Goal: Information Seeking & Learning: Learn about a topic

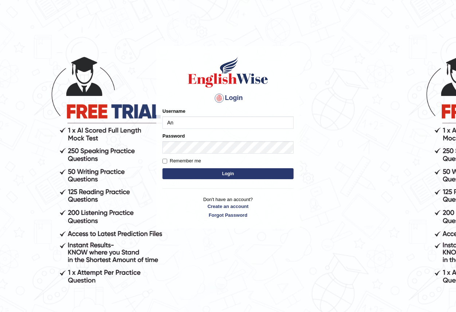
type input "Antonio2024"
click at [240, 175] on button "Login" at bounding box center [228, 173] width 131 height 11
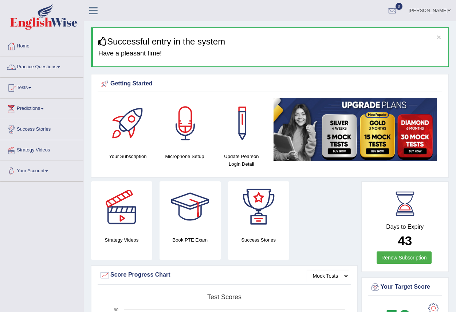
click at [60, 66] on span at bounding box center [58, 66] width 3 height 1
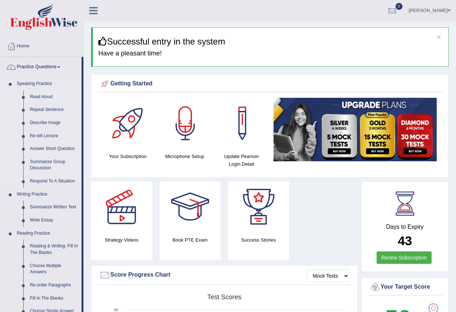
click at [47, 98] on link "Read Aloud" at bounding box center [54, 96] width 55 height 13
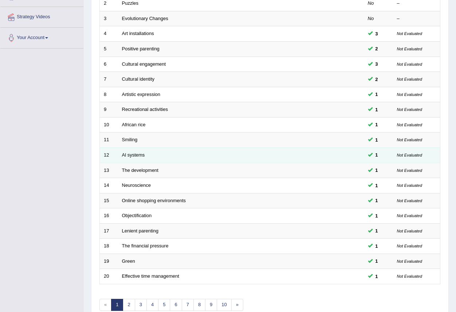
scroll to position [171, 0]
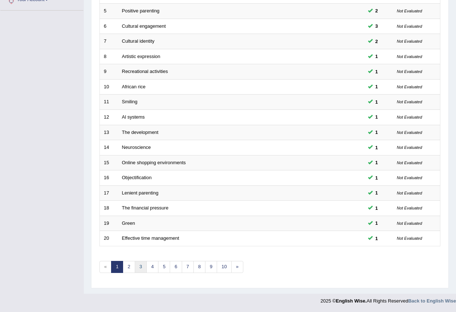
click at [140, 263] on link "3" at bounding box center [141, 267] width 12 height 12
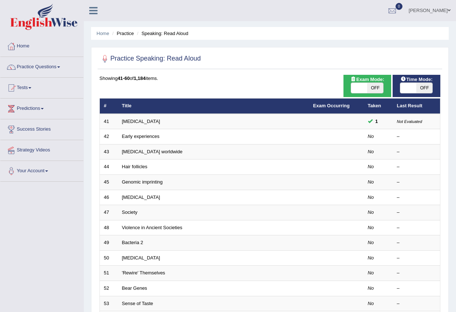
click at [144, 136] on link "Early experiences" at bounding box center [141, 135] width 38 height 5
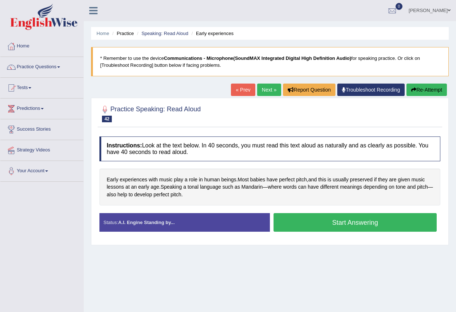
click at [318, 222] on button "Start Answering" at bounding box center [355, 222] width 163 height 19
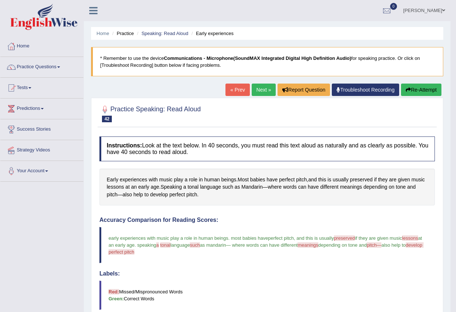
click at [268, 88] on link "Next »" at bounding box center [264, 89] width 24 height 12
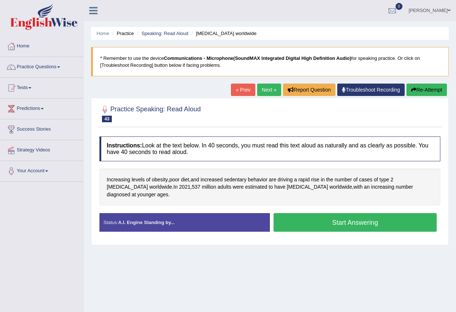
click at [346, 214] on button "Start Answering" at bounding box center [355, 222] width 163 height 19
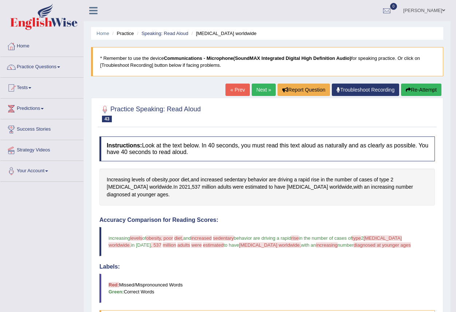
click at [258, 90] on link "Next »" at bounding box center [264, 89] width 24 height 12
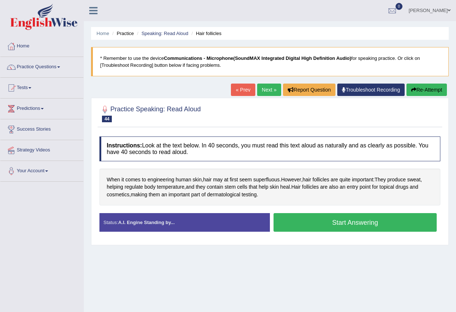
click at [328, 219] on button "Start Answering" at bounding box center [355, 222] width 163 height 19
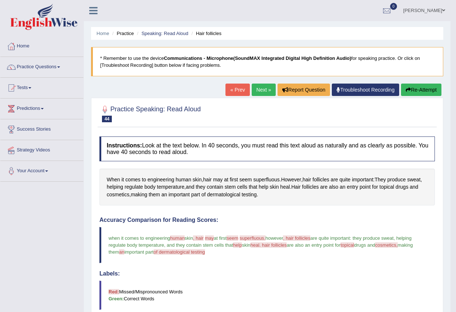
click at [257, 90] on link "Next »" at bounding box center [264, 89] width 24 height 12
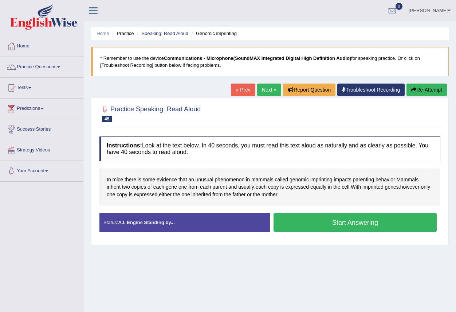
click at [346, 223] on button "Start Answering" at bounding box center [355, 222] width 163 height 19
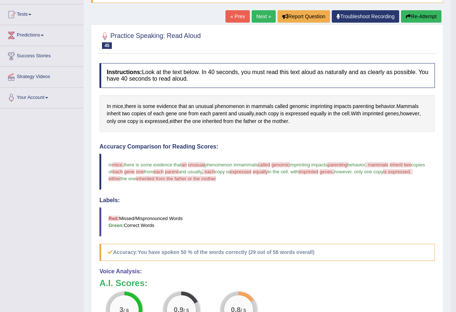
scroll to position [73, 0]
click at [257, 19] on link "Next »" at bounding box center [264, 17] width 24 height 12
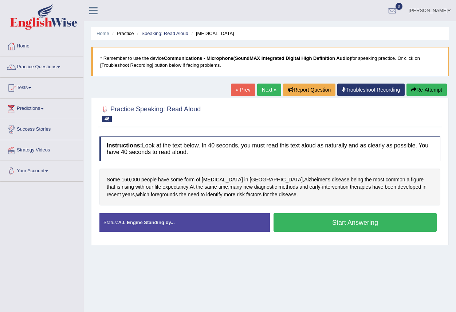
click at [353, 219] on button "Start Answering" at bounding box center [355, 222] width 163 height 19
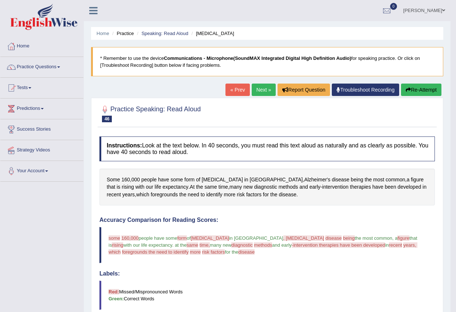
click at [259, 92] on link "Next »" at bounding box center [264, 89] width 24 height 12
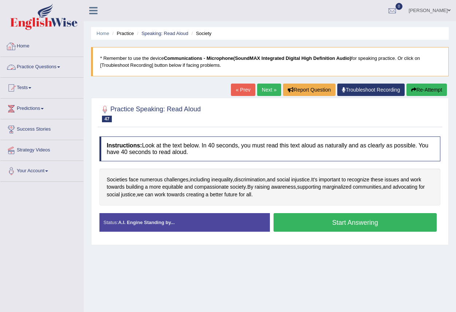
click at [59, 67] on link "Practice Questions" at bounding box center [41, 66] width 83 height 18
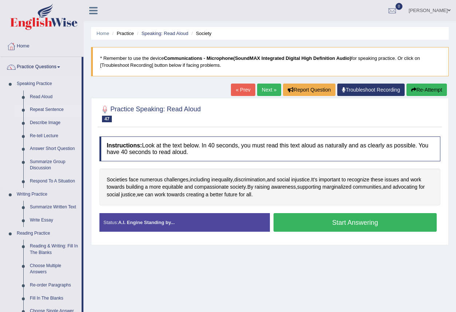
click at [44, 110] on link "Repeat Sentence" at bounding box center [54, 109] width 55 height 13
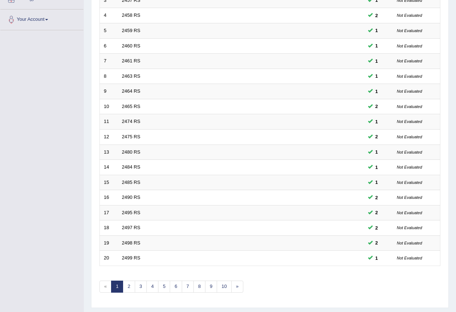
scroll to position [171, 0]
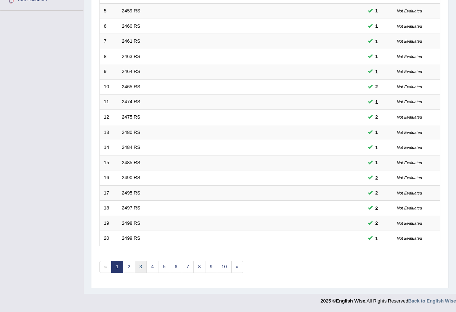
click at [140, 270] on link "3" at bounding box center [141, 267] width 12 height 12
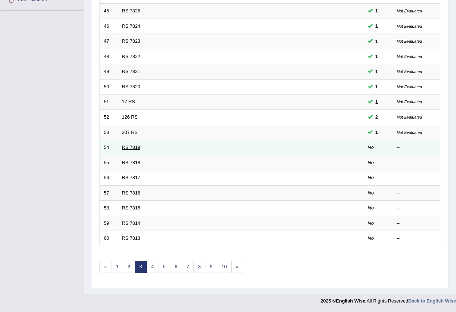
click at [131, 147] on link "RS 7819" at bounding box center [131, 146] width 19 height 5
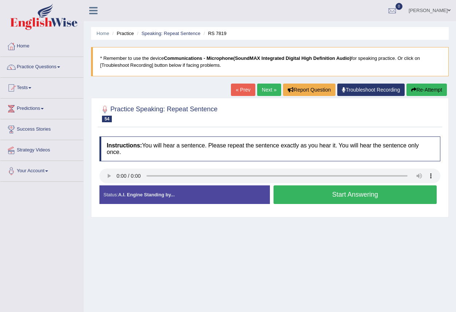
click at [328, 197] on button "Start Answering" at bounding box center [355, 194] width 163 height 19
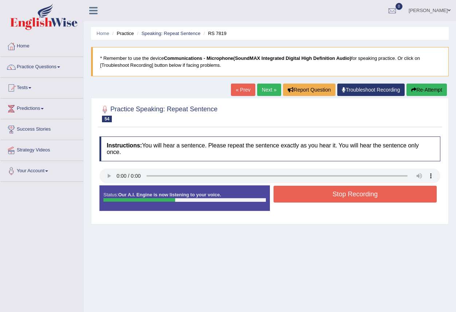
click at [333, 195] on button "Stop Recording" at bounding box center [355, 194] width 163 height 17
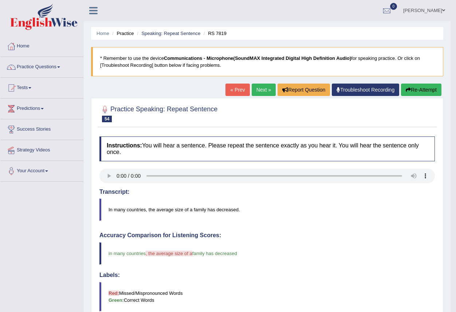
click at [256, 89] on link "Next »" at bounding box center [264, 89] width 24 height 12
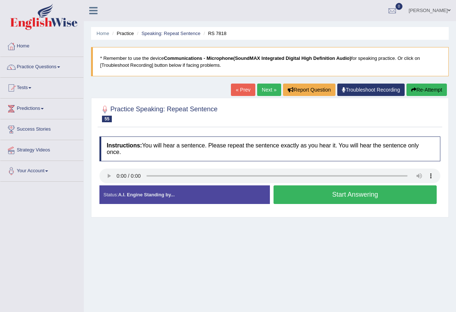
click at [323, 194] on button "Start Answering" at bounding box center [355, 194] width 163 height 19
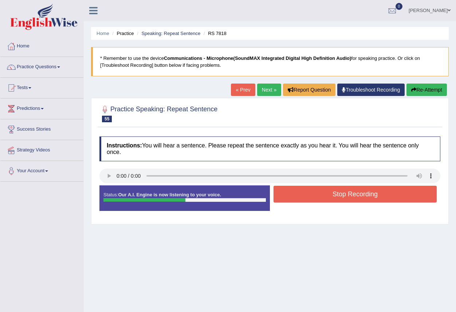
click at [318, 194] on button "Stop Recording" at bounding box center [355, 194] width 163 height 17
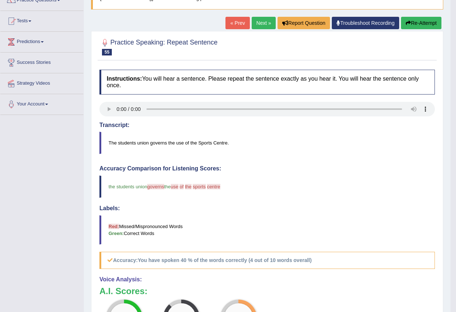
scroll to position [36, 0]
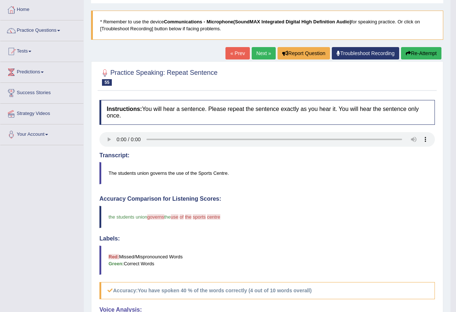
click at [261, 54] on link "Next »" at bounding box center [264, 53] width 24 height 12
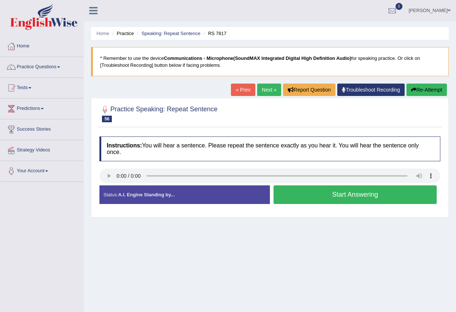
click at [318, 195] on button "Start Answering" at bounding box center [355, 194] width 163 height 19
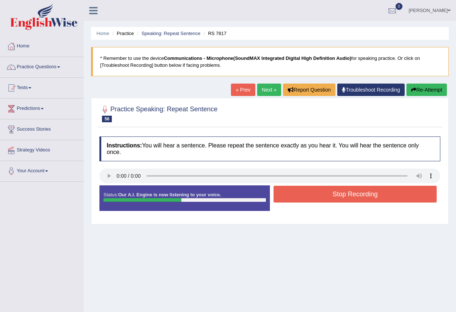
click at [318, 197] on button "Stop Recording" at bounding box center [355, 194] width 163 height 17
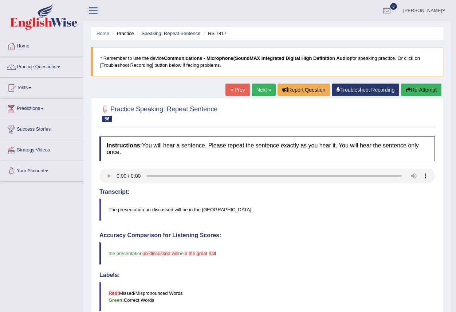
click at [260, 88] on link "Next »" at bounding box center [264, 89] width 24 height 12
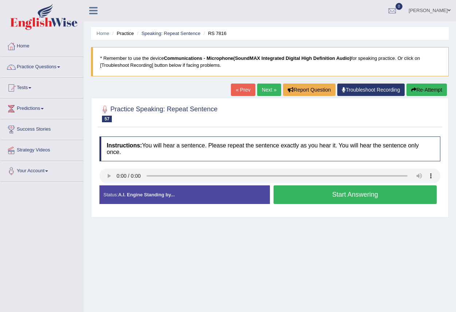
click at [322, 194] on button "Start Answering" at bounding box center [355, 194] width 163 height 19
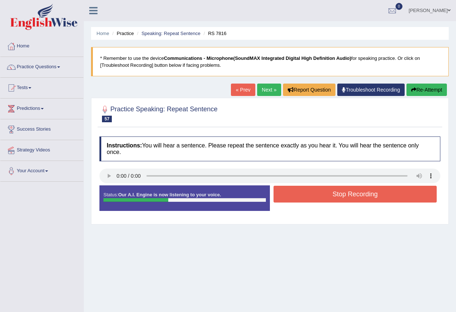
click at [320, 193] on button "Stop Recording" at bounding box center [355, 194] width 163 height 17
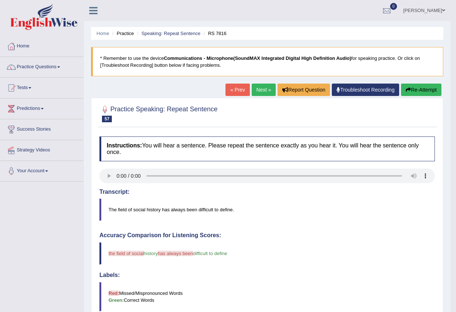
click at [259, 90] on link "Next »" at bounding box center [264, 89] width 24 height 12
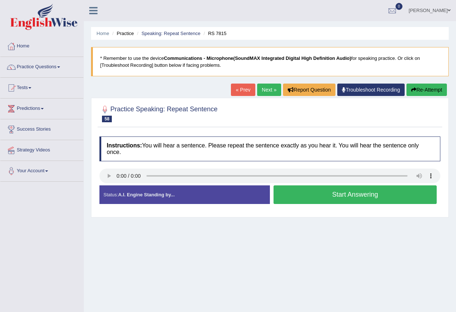
click at [316, 195] on button "Start Answering" at bounding box center [355, 194] width 163 height 19
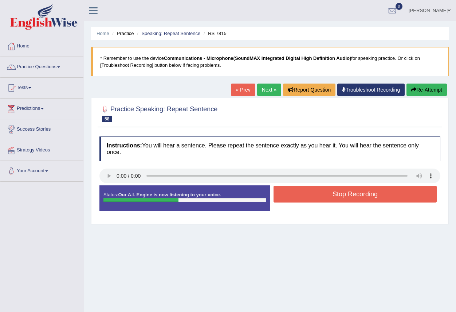
click at [314, 195] on button "Stop Recording" at bounding box center [355, 194] width 163 height 17
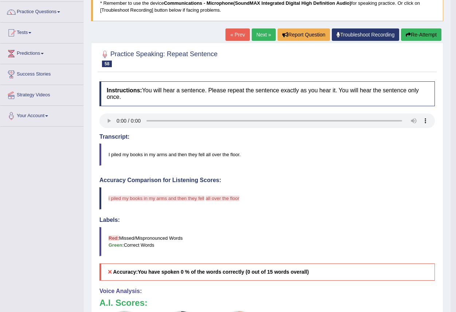
scroll to position [36, 0]
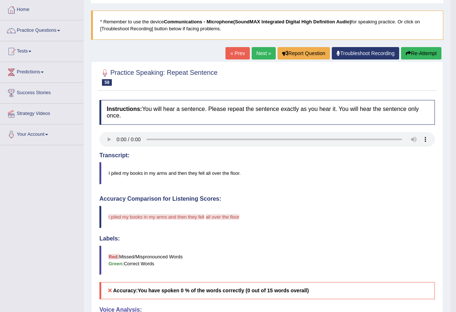
click at [231, 54] on link "« Prev" at bounding box center [238, 53] width 24 height 12
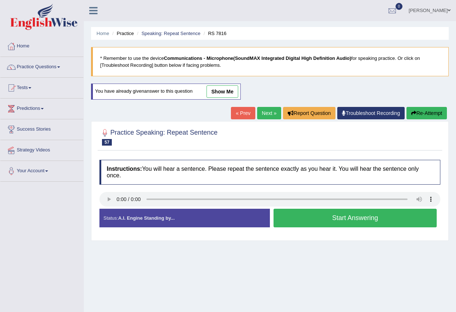
click at [261, 115] on link "Next »" at bounding box center [269, 113] width 24 height 12
click at [321, 217] on button "Start Answering" at bounding box center [355, 218] width 163 height 19
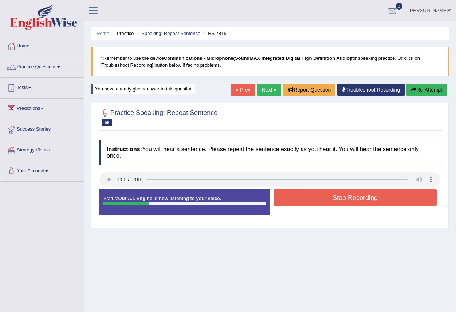
click at [307, 195] on button "Stop Recording" at bounding box center [355, 197] width 163 height 17
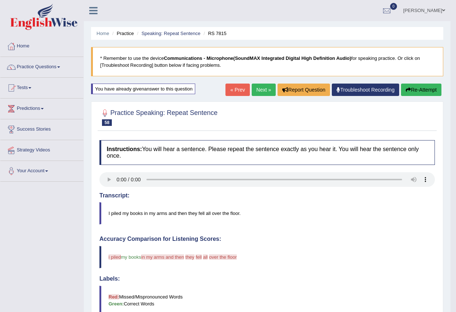
click at [263, 86] on link "Next »" at bounding box center [264, 89] width 24 height 12
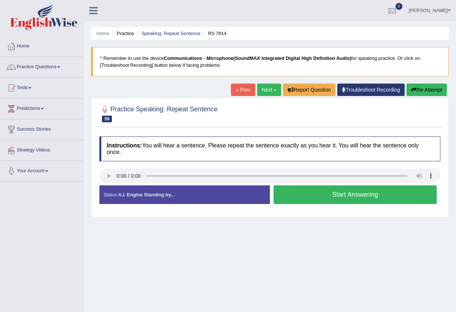
click at [318, 194] on button "Start Answering" at bounding box center [355, 194] width 163 height 19
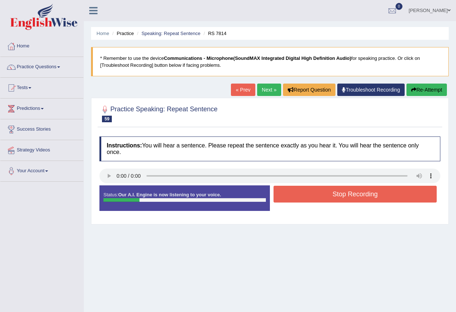
click at [318, 194] on button "Stop Recording" at bounding box center [355, 194] width 163 height 17
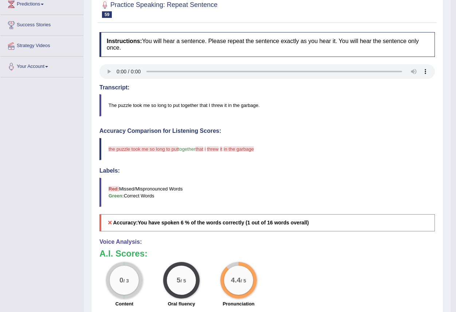
scroll to position [48, 0]
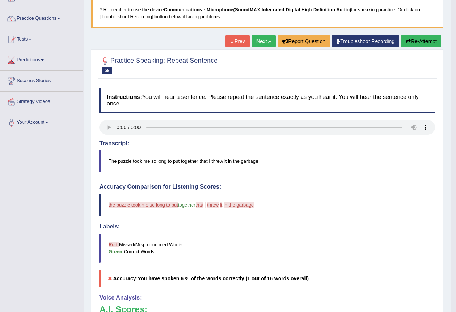
click at [261, 43] on link "Next »" at bounding box center [264, 41] width 24 height 12
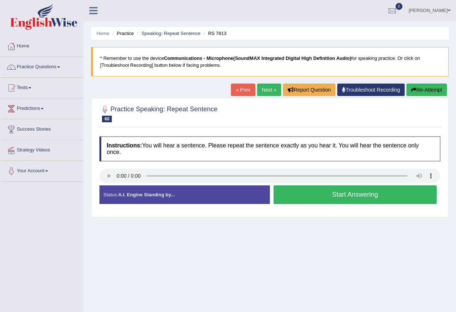
click at [315, 194] on button "Start Answering" at bounding box center [355, 194] width 163 height 19
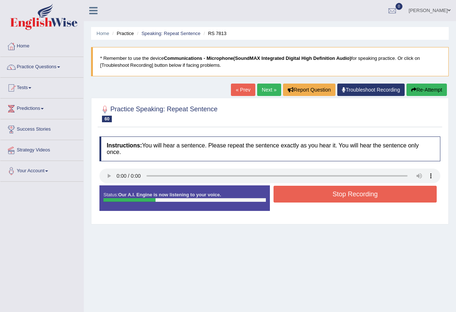
click at [312, 193] on button "Stop Recording" at bounding box center [355, 194] width 163 height 17
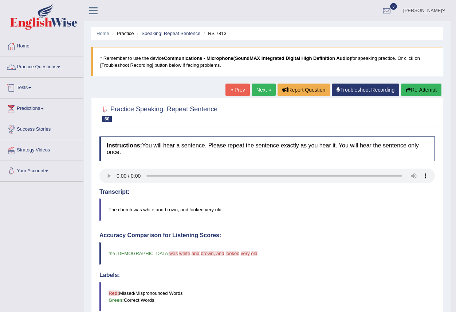
click at [60, 68] on link "Practice Questions" at bounding box center [41, 66] width 83 height 18
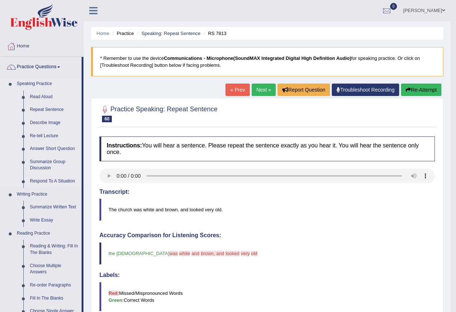
click at [50, 123] on link "Describe Image" at bounding box center [54, 122] width 55 height 13
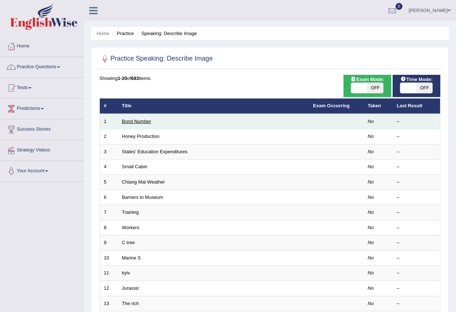
click at [141, 121] on link "Bond Number" at bounding box center [136, 120] width 29 height 5
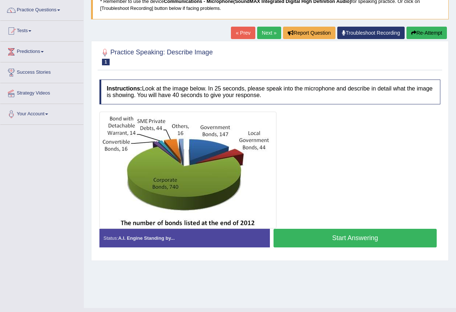
scroll to position [71, 0]
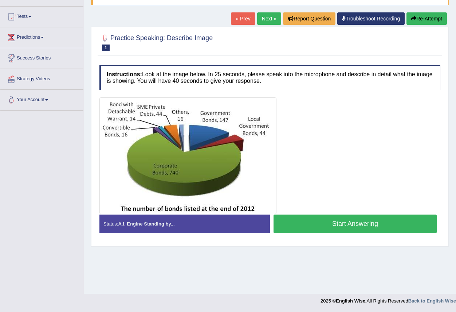
click at [330, 225] on button "Start Answering" at bounding box center [355, 223] width 163 height 19
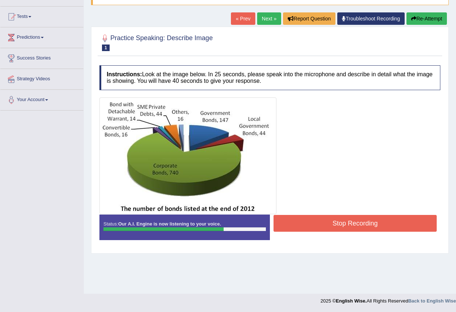
click at [348, 228] on button "Stop Recording" at bounding box center [355, 223] width 163 height 17
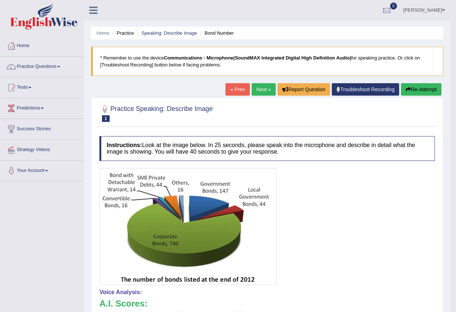
scroll to position [0, 0]
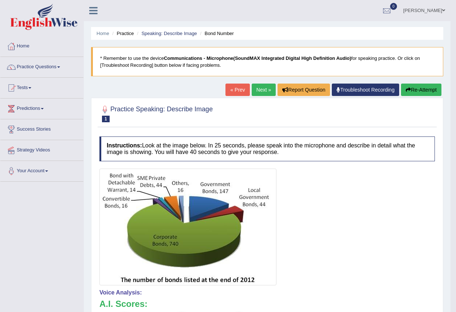
click at [260, 92] on link "Next »" at bounding box center [264, 89] width 24 height 12
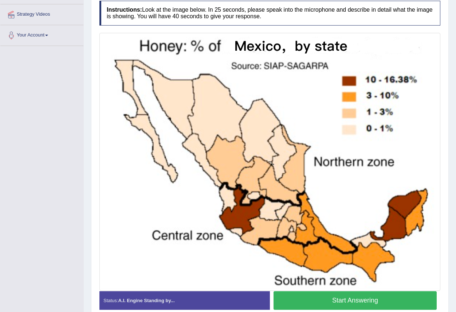
scroll to position [146, 0]
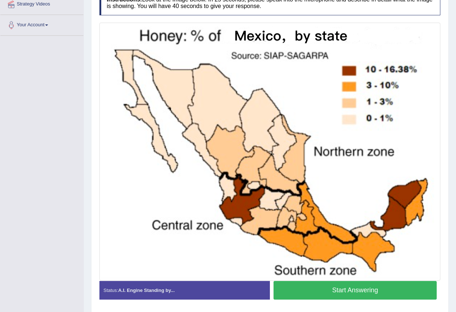
click at [354, 288] on button "Start Answering" at bounding box center [355, 290] width 163 height 19
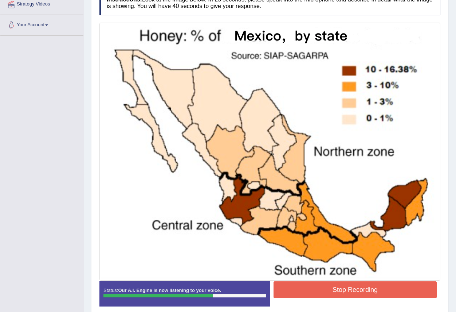
click at [338, 288] on button "Stop Recording" at bounding box center [355, 289] width 163 height 17
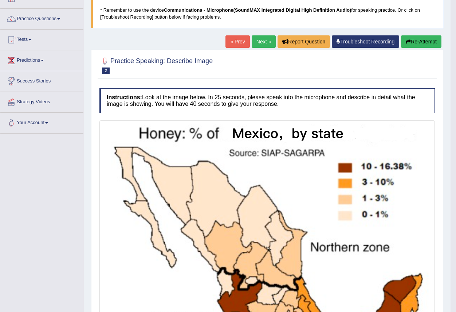
scroll to position [36, 0]
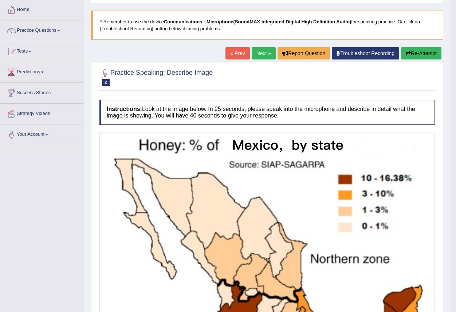
click at [264, 55] on link "Next »" at bounding box center [264, 53] width 24 height 12
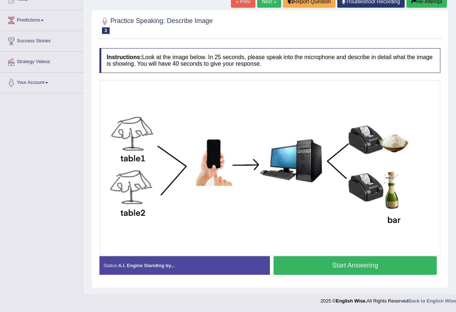
click at [345, 264] on button "Start Answering" at bounding box center [355, 265] width 163 height 19
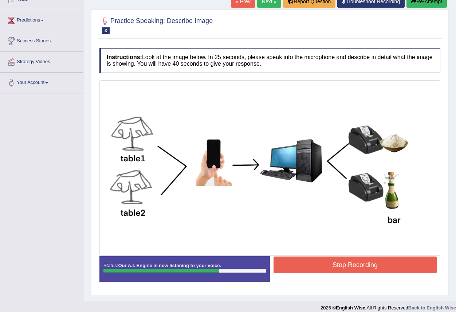
click at [356, 265] on button "Stop Recording" at bounding box center [355, 264] width 163 height 17
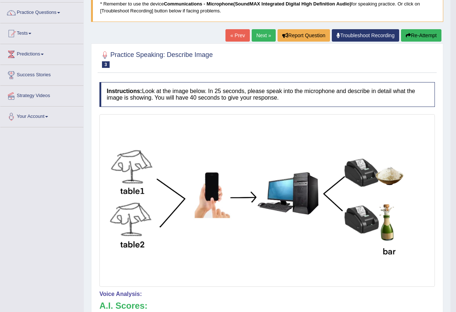
scroll to position [52, 0]
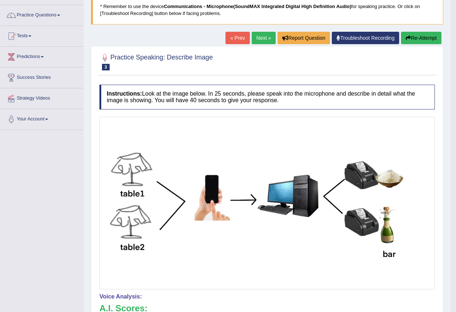
click at [260, 36] on link "Next »" at bounding box center [264, 38] width 24 height 12
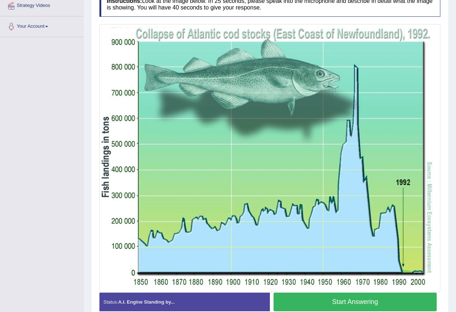
scroll to position [181, 0]
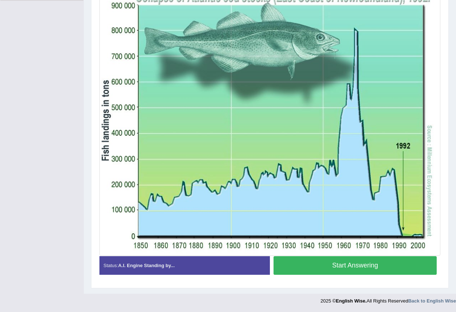
click at [353, 264] on button "Start Answering" at bounding box center [355, 265] width 163 height 19
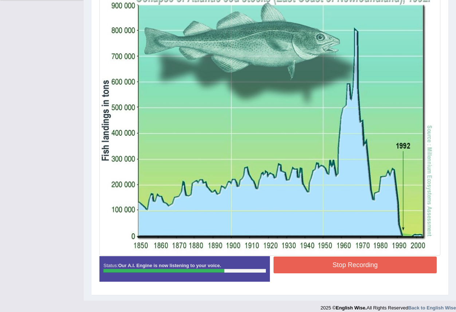
click at [333, 264] on button "Stop Recording" at bounding box center [355, 264] width 163 height 17
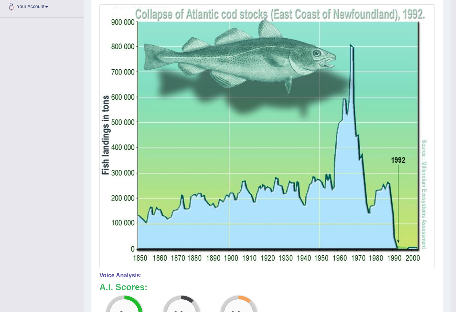
scroll to position [35, 0]
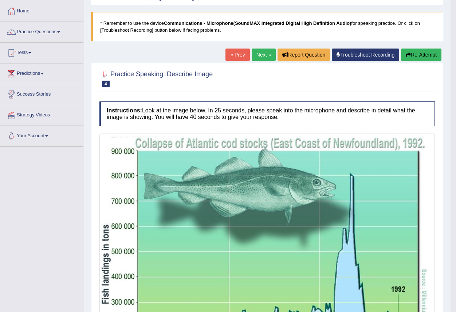
click at [256, 56] on link "Next »" at bounding box center [264, 54] width 24 height 12
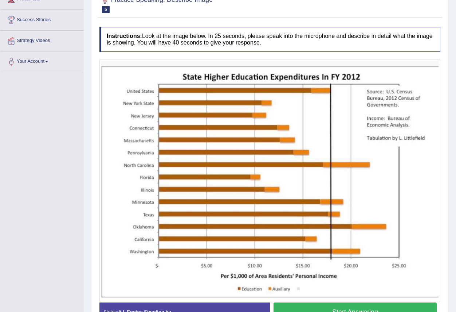
scroll to position [146, 0]
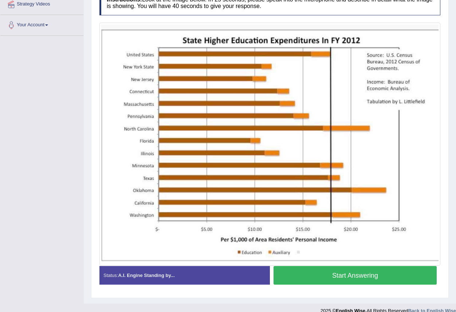
click at [320, 276] on button "Start Answering" at bounding box center [355, 275] width 163 height 19
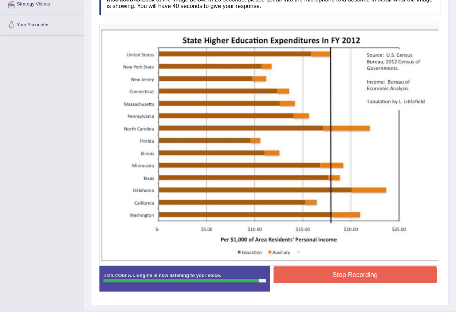
click at [346, 276] on button "Stop Recording" at bounding box center [355, 274] width 163 height 17
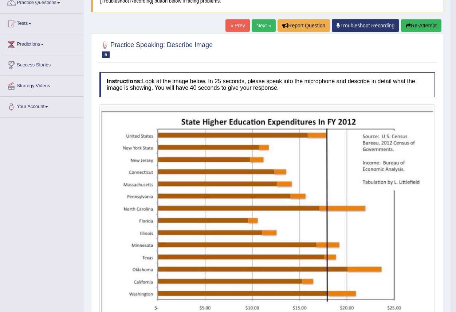
scroll to position [51, 0]
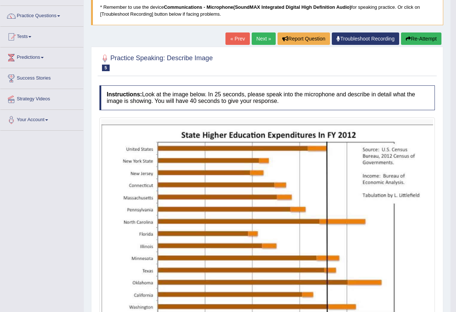
click at [233, 36] on link "« Prev" at bounding box center [238, 38] width 24 height 12
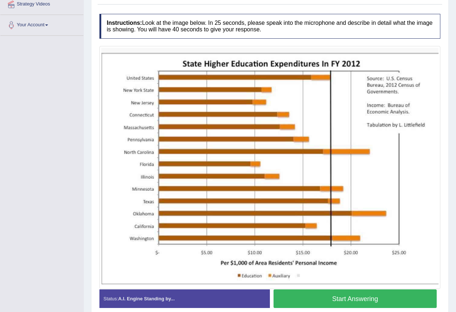
click at [333, 296] on button "Start Answering" at bounding box center [355, 298] width 163 height 19
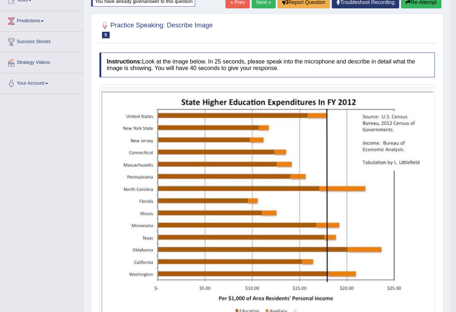
scroll to position [73, 0]
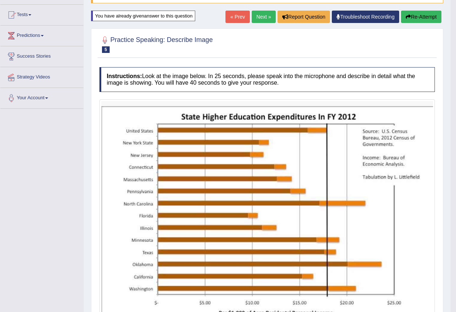
click at [261, 15] on link "Next »" at bounding box center [264, 17] width 24 height 12
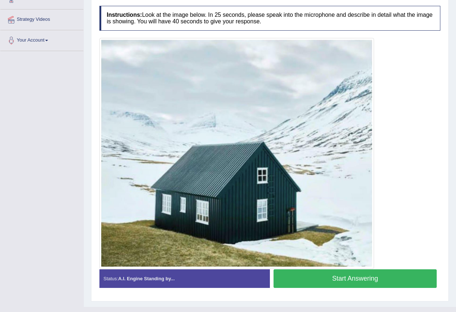
scroll to position [144, 0]
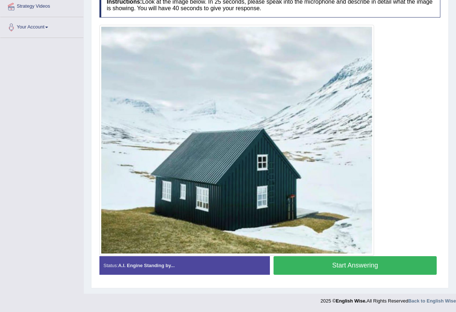
click at [335, 267] on button "Start Answering" at bounding box center [355, 265] width 163 height 19
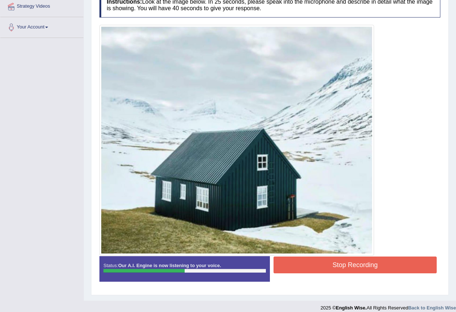
click at [346, 265] on button "Stop Recording" at bounding box center [355, 264] width 163 height 17
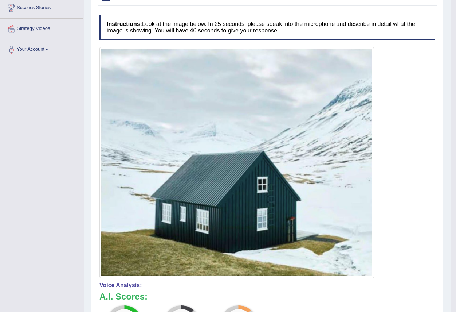
scroll to position [34, 0]
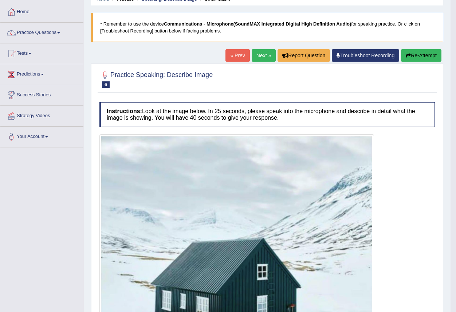
click at [258, 55] on link "Next »" at bounding box center [264, 55] width 24 height 12
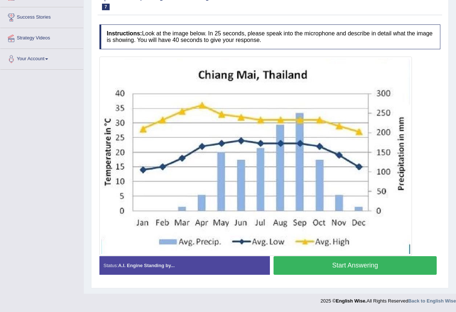
click at [343, 267] on button "Start Answering" at bounding box center [355, 265] width 163 height 19
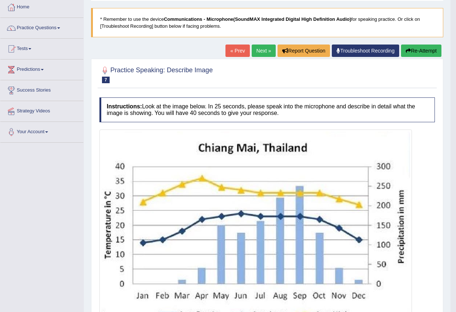
scroll to position [3, 0]
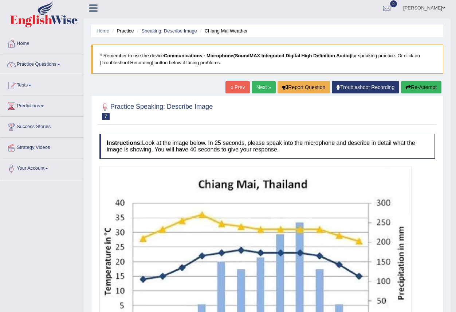
click at [255, 86] on link "Next »" at bounding box center [264, 87] width 24 height 12
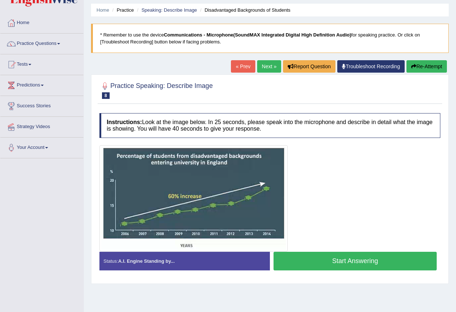
scroll to position [36, 0]
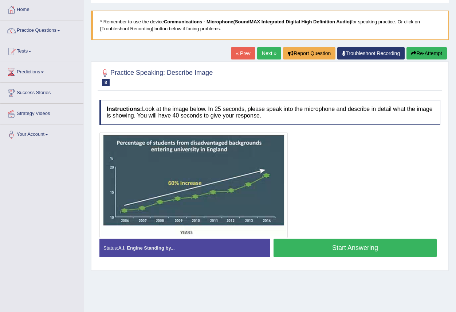
click at [342, 246] on button "Start Answering" at bounding box center [355, 247] width 163 height 19
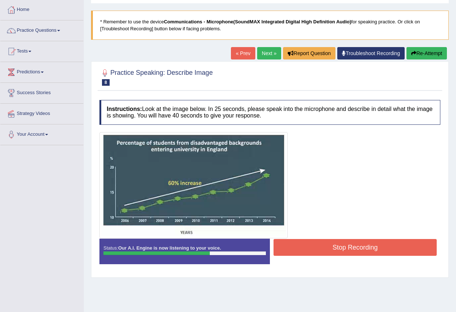
click at [329, 250] on button "Stop Recording" at bounding box center [355, 247] width 163 height 17
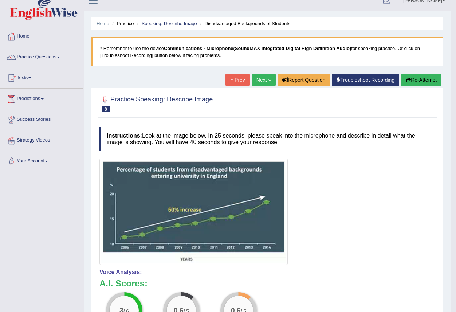
scroll to position [0, 0]
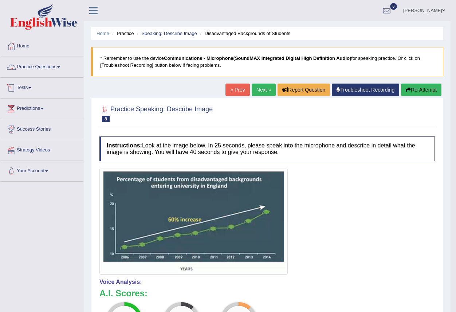
click at [60, 68] on link "Practice Questions" at bounding box center [41, 66] width 83 height 18
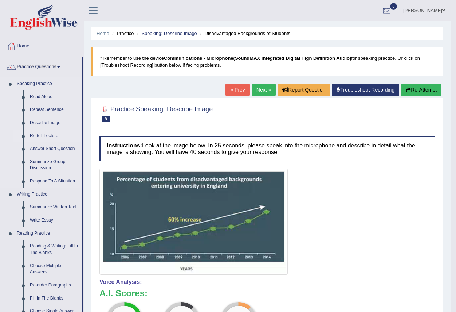
click at [43, 135] on link "Re-tell Lecture" at bounding box center [54, 135] width 55 height 13
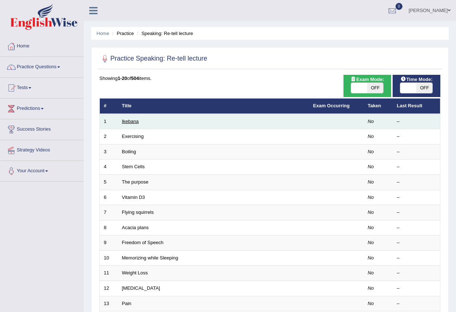
click at [122, 123] on link "Ikebana" at bounding box center [130, 120] width 17 height 5
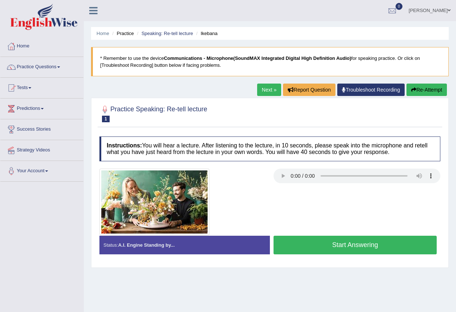
click at [357, 248] on button "Start Answering" at bounding box center [355, 245] width 163 height 19
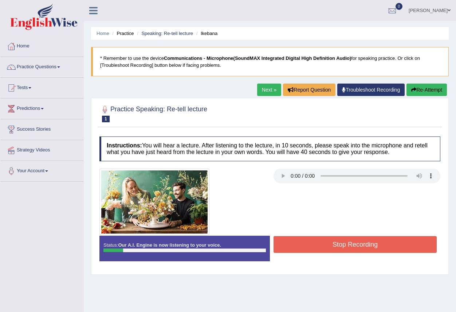
click at [335, 245] on button "Stop Recording" at bounding box center [355, 244] width 163 height 17
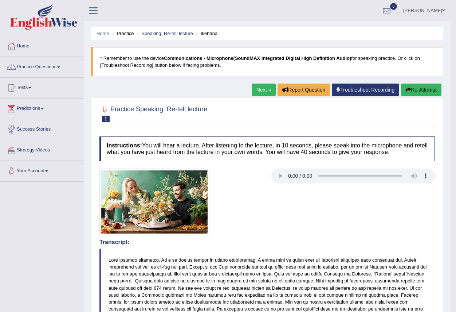
click at [257, 88] on link "Next »" at bounding box center [264, 89] width 24 height 12
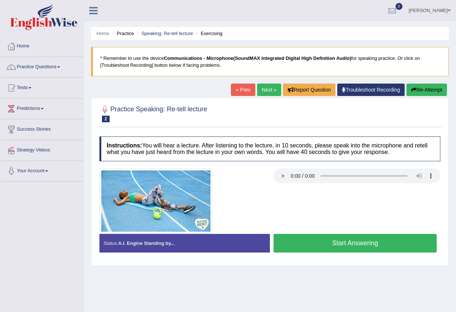
click at [312, 246] on button "Start Answering" at bounding box center [355, 243] width 163 height 19
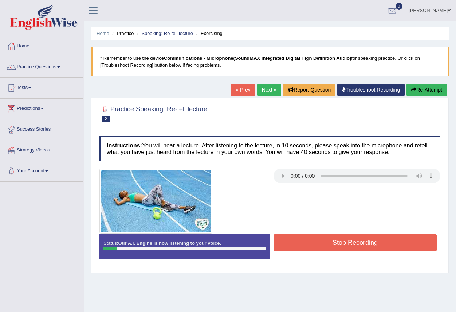
click at [312, 245] on button "Stop Recording" at bounding box center [355, 242] width 163 height 17
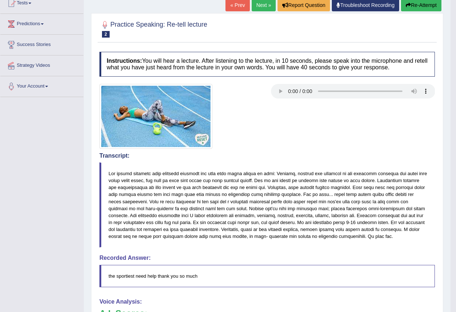
scroll to position [36, 0]
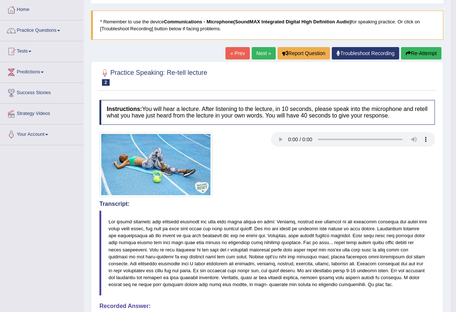
click at [260, 51] on link "Next »" at bounding box center [264, 53] width 24 height 12
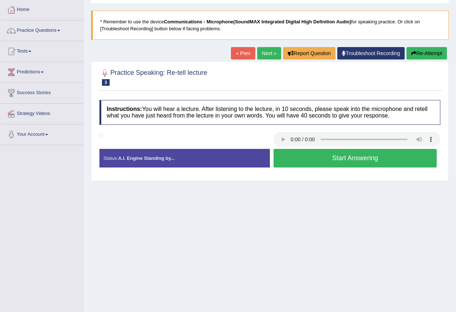
scroll to position [71, 0]
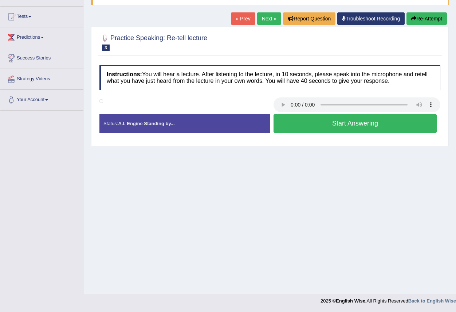
click at [318, 123] on button "Start Answering" at bounding box center [355, 123] width 163 height 19
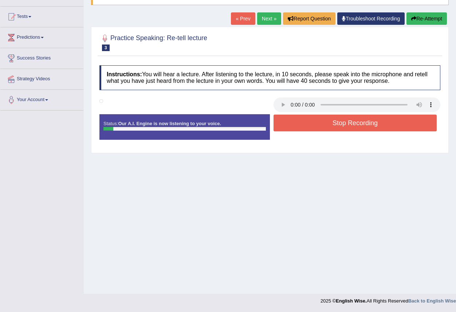
click at [318, 123] on button "Stop Recording" at bounding box center [355, 122] width 163 height 17
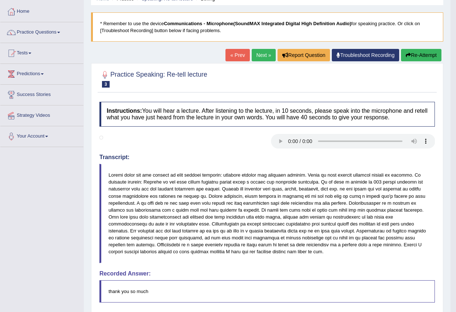
scroll to position [0, 0]
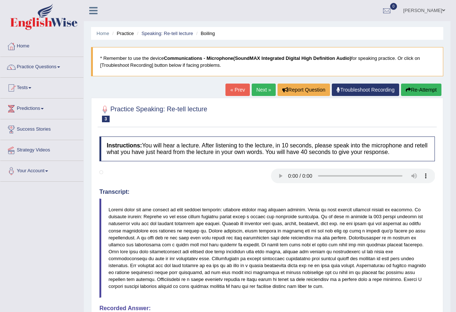
click at [261, 89] on link "Next »" at bounding box center [264, 89] width 24 height 12
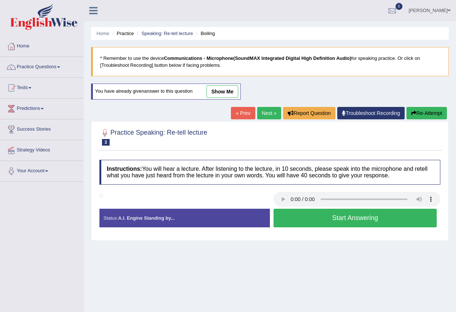
click at [356, 218] on button "Start Answering" at bounding box center [355, 218] width 163 height 19
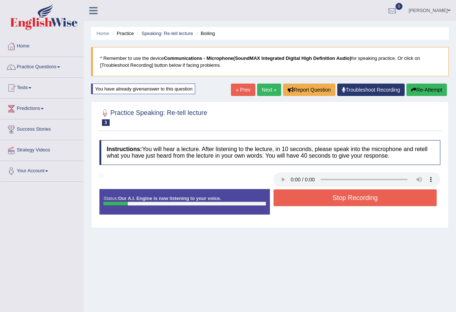
click at [337, 194] on button "Stop Recording" at bounding box center [355, 197] width 163 height 17
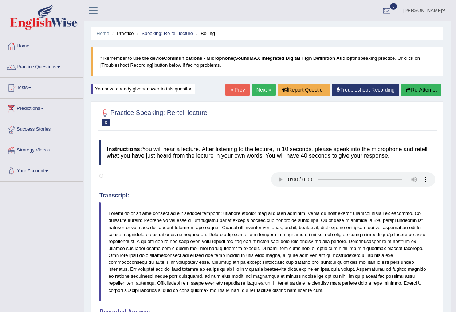
click at [261, 90] on link "Next »" at bounding box center [264, 89] width 24 height 12
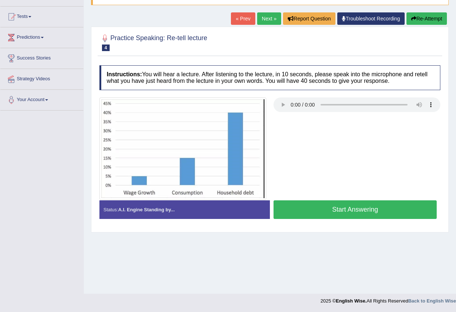
click at [322, 215] on button "Start Answering" at bounding box center [355, 209] width 163 height 19
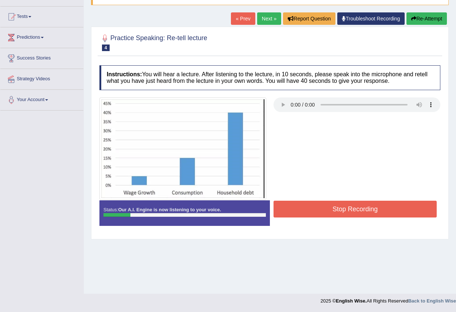
click at [304, 205] on button "Stop Recording" at bounding box center [355, 209] width 163 height 17
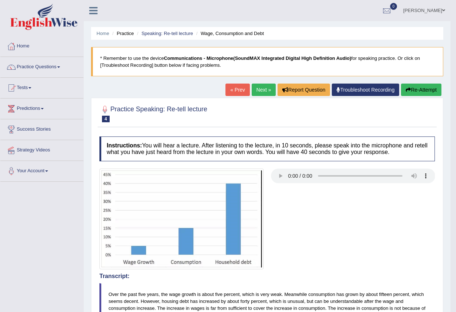
click at [260, 92] on link "Next »" at bounding box center [264, 89] width 24 height 12
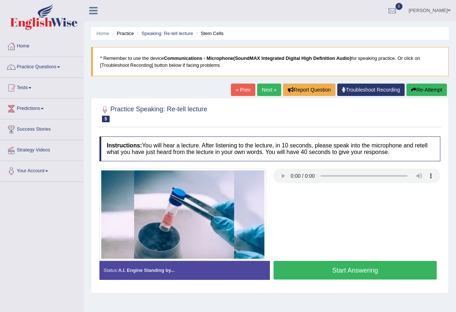
click at [301, 273] on button "Start Answering" at bounding box center [355, 270] width 163 height 19
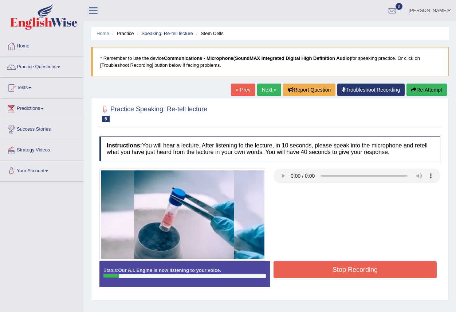
click at [299, 267] on button "Stop Recording" at bounding box center [355, 269] width 163 height 17
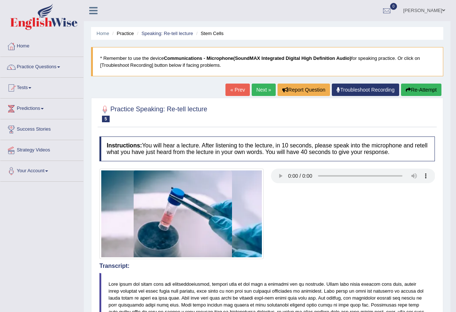
click at [60, 66] on span at bounding box center [58, 66] width 3 height 1
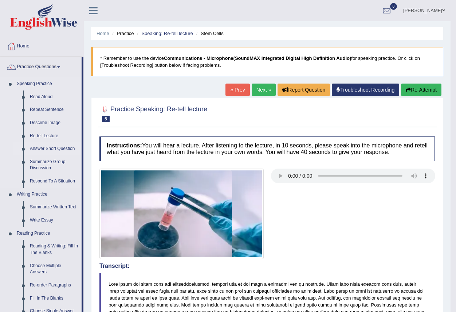
click at [53, 148] on link "Answer Short Question" at bounding box center [54, 148] width 55 height 13
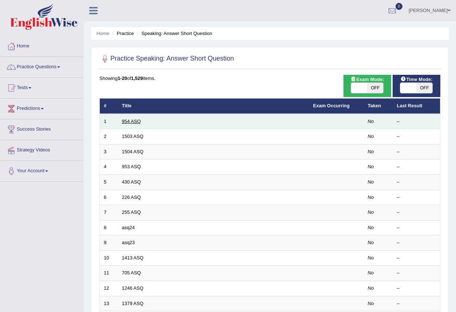
click at [135, 119] on link "954 ASQ" at bounding box center [131, 120] width 19 height 5
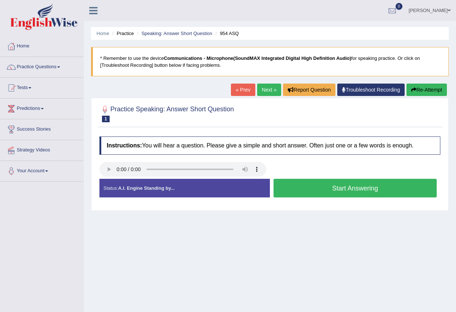
click at [291, 188] on button "Start Answering" at bounding box center [355, 188] width 163 height 19
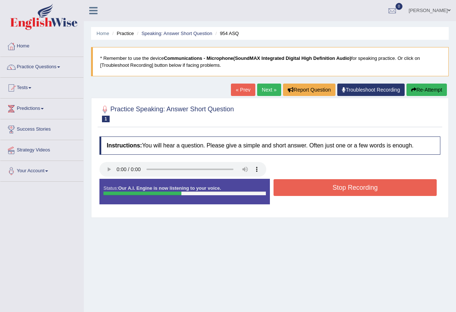
click at [291, 188] on button "Stop Recording" at bounding box center [355, 187] width 163 height 17
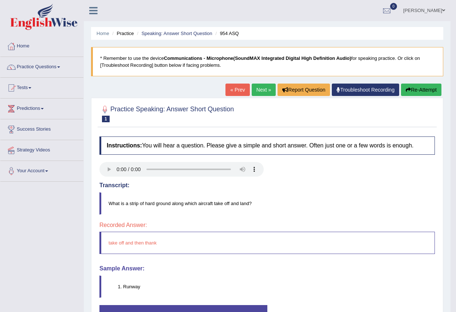
click at [261, 92] on link "Next »" at bounding box center [264, 89] width 24 height 12
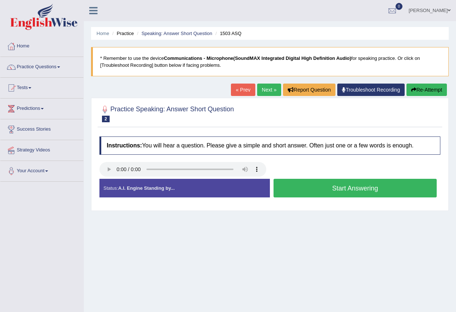
click at [295, 188] on button "Start Answering" at bounding box center [355, 188] width 163 height 19
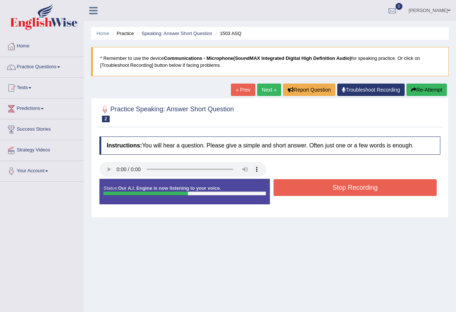
click at [295, 188] on button "Stop Recording" at bounding box center [355, 187] width 163 height 17
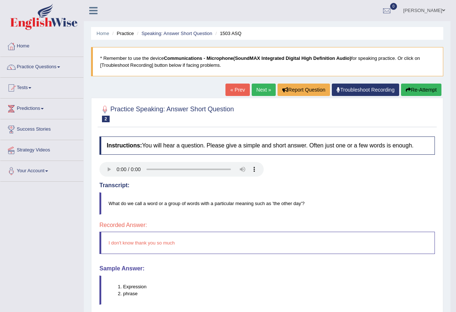
click at [259, 89] on link "Next »" at bounding box center [264, 89] width 24 height 12
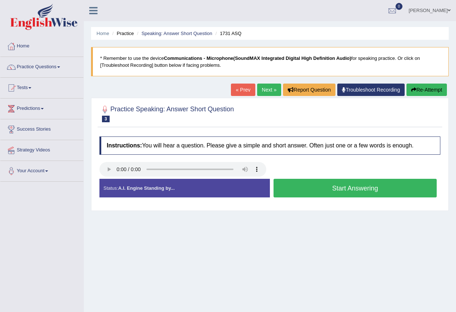
click at [332, 188] on button "Start Answering" at bounding box center [355, 188] width 163 height 19
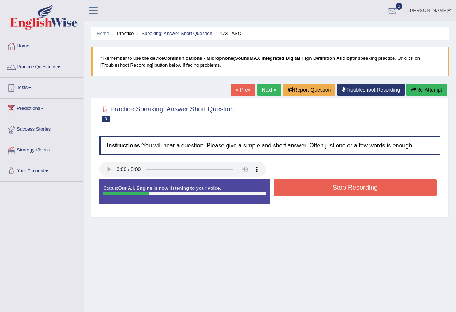
click at [324, 188] on button "Stop Recording" at bounding box center [355, 187] width 163 height 17
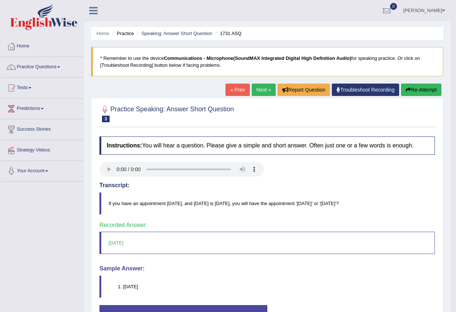
click at [256, 89] on link "Next »" at bounding box center [264, 89] width 24 height 12
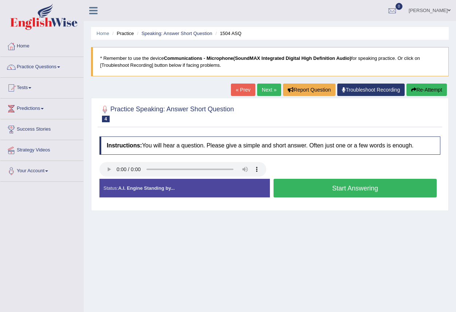
click at [311, 187] on button "Start Answering" at bounding box center [355, 188] width 163 height 19
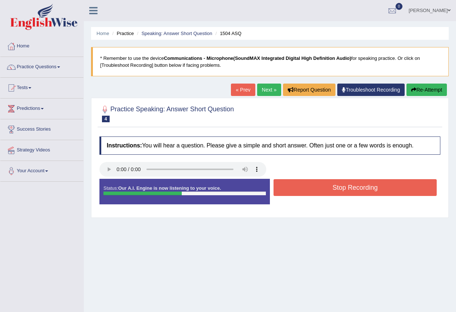
click at [311, 187] on button "Stop Recording" at bounding box center [355, 187] width 163 height 17
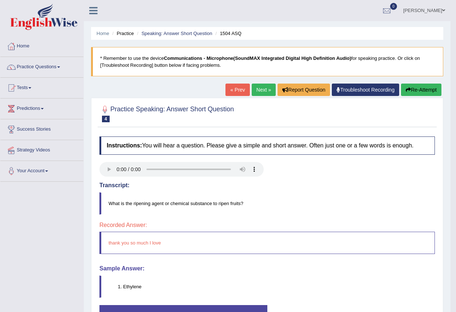
click at [261, 91] on link "Next »" at bounding box center [264, 89] width 24 height 12
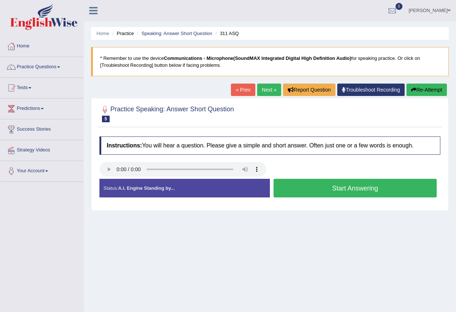
click at [312, 187] on button "Start Answering" at bounding box center [355, 188] width 163 height 19
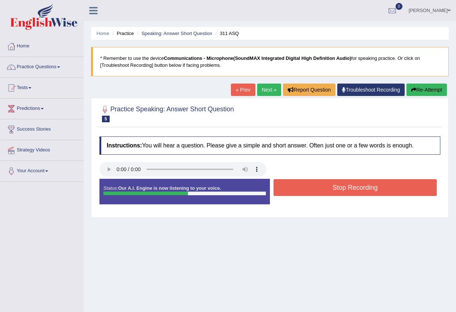
click at [312, 187] on button "Stop Recording" at bounding box center [355, 187] width 163 height 17
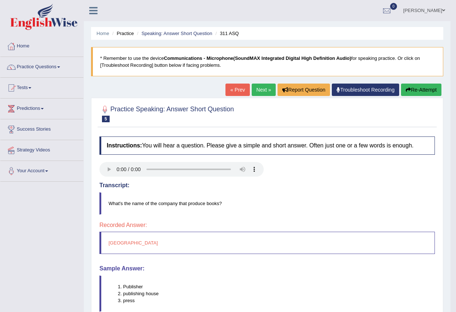
click at [259, 91] on link "Next »" at bounding box center [264, 89] width 24 height 12
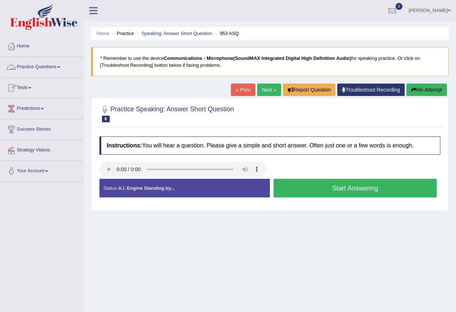
click at [60, 66] on span at bounding box center [58, 66] width 3 height 1
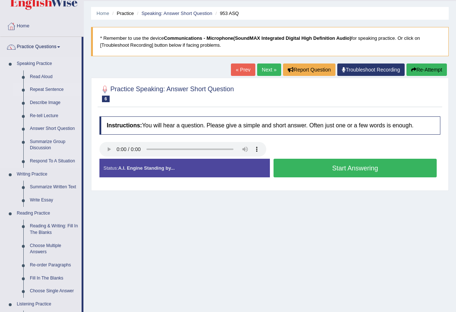
scroll to position [36, 0]
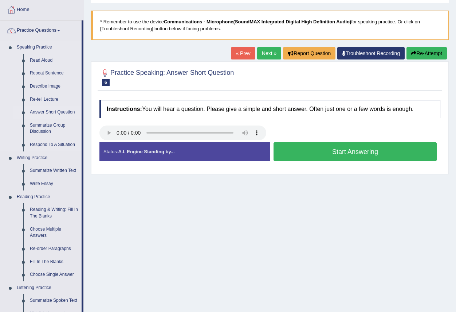
click at [62, 111] on link "Answer Short Question" at bounding box center [54, 112] width 55 height 13
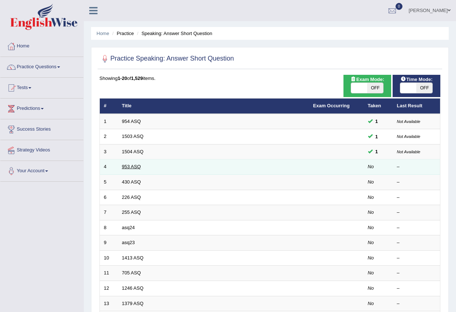
click at [133, 167] on link "953 ASQ" at bounding box center [131, 166] width 19 height 5
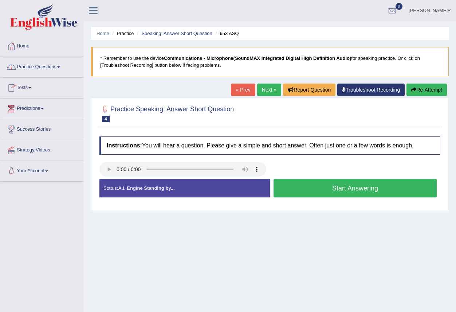
click at [58, 65] on link "Practice Questions" at bounding box center [41, 66] width 83 height 18
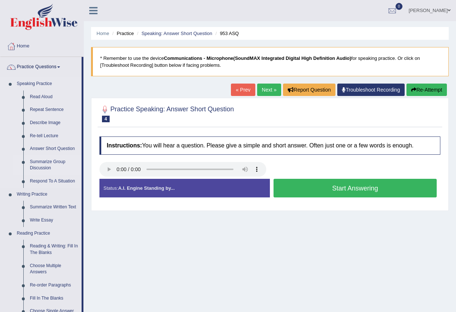
click at [53, 165] on link "Summarize Group Discussion" at bounding box center [54, 164] width 55 height 19
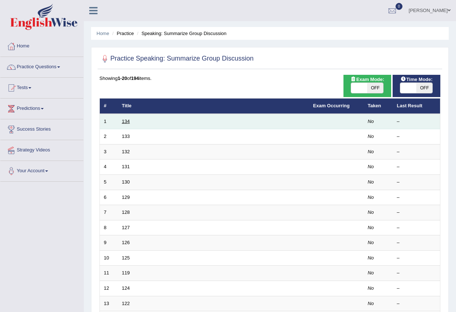
click at [125, 123] on link "134" at bounding box center [126, 120] width 8 height 5
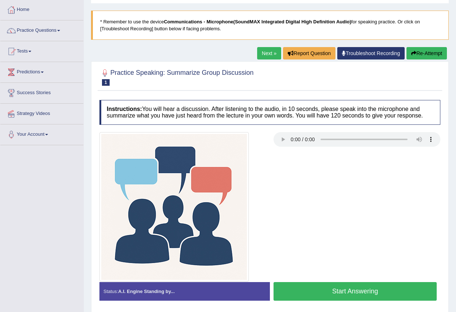
scroll to position [71, 0]
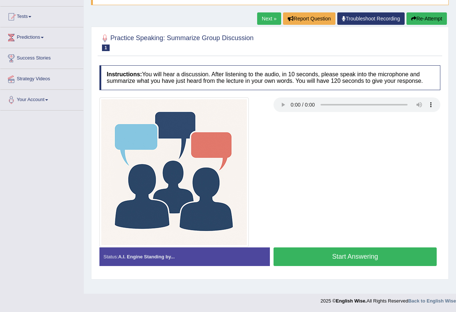
click at [327, 255] on button "Start Answering" at bounding box center [355, 256] width 163 height 19
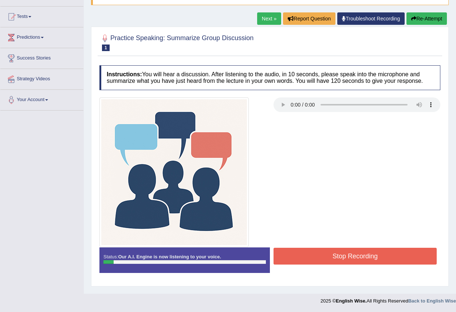
click at [294, 254] on button "Stop Recording" at bounding box center [355, 256] width 163 height 17
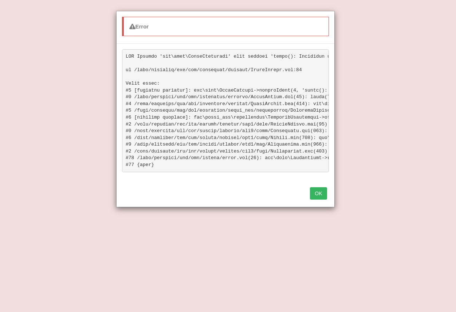
click at [315, 199] on button "OK" at bounding box center [318, 193] width 17 height 12
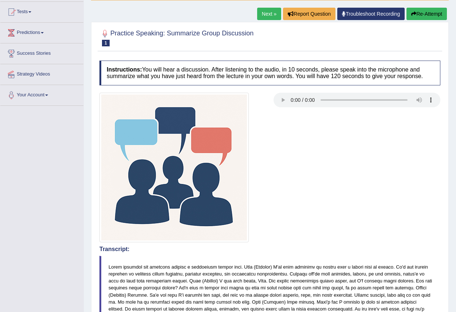
scroll to position [38, 0]
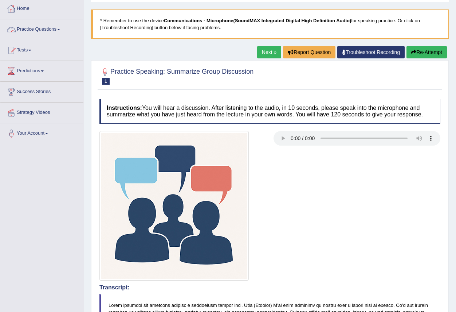
click at [63, 24] on link "Practice Questions" at bounding box center [41, 28] width 83 height 18
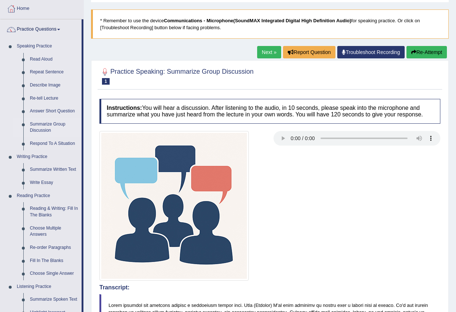
click at [44, 128] on link "Summarize Group Discussion" at bounding box center [54, 127] width 55 height 19
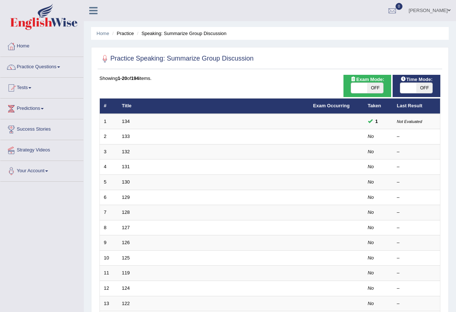
click at [126, 136] on link "133" at bounding box center [126, 135] width 8 height 5
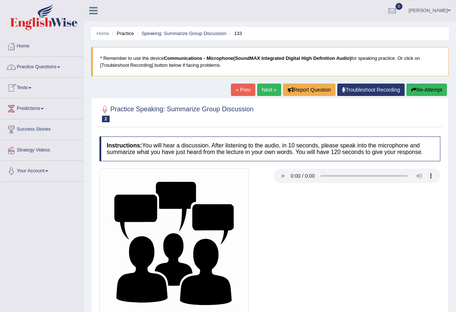
click at [57, 67] on link "Practice Questions" at bounding box center [41, 66] width 83 height 18
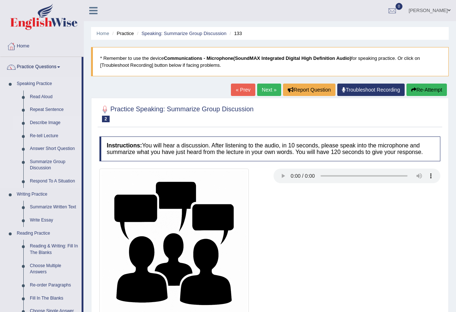
click at [41, 120] on link "Describe Image" at bounding box center [54, 122] width 55 height 13
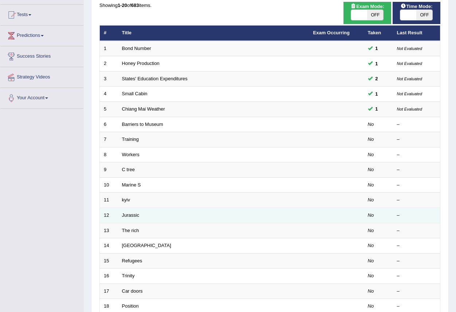
scroll to position [73, 0]
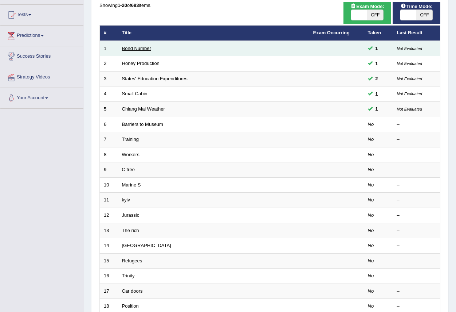
click at [136, 46] on link "Bond Number" at bounding box center [136, 48] width 29 height 5
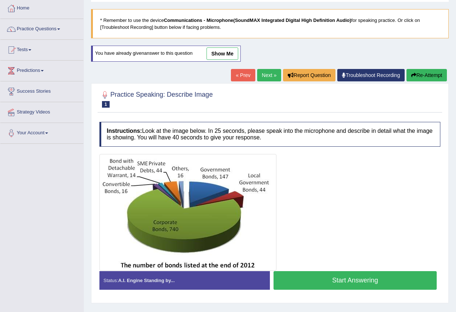
scroll to position [35, 0]
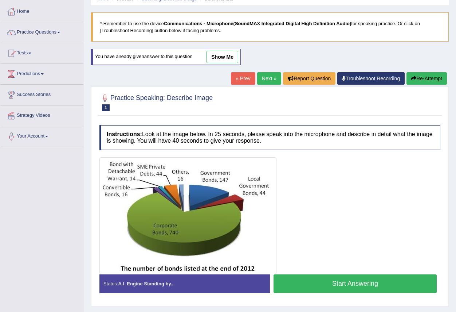
click at [215, 53] on link "show me" at bounding box center [223, 57] width 32 height 12
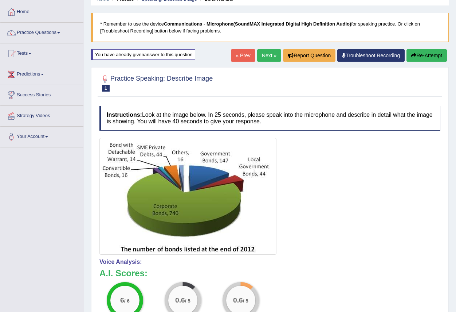
scroll to position [0, 0]
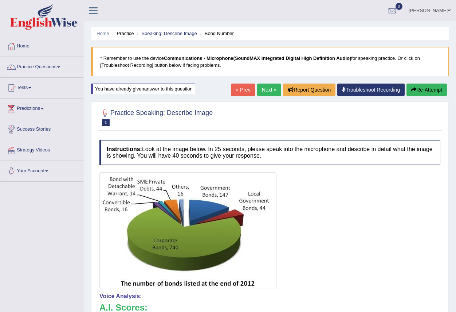
click at [258, 80] on div "Home Practice Speaking: Describe Image Bond Number * Remember to use the device…" at bounding box center [270, 237] width 373 height 474
click at [265, 89] on link "Next »" at bounding box center [269, 89] width 24 height 12
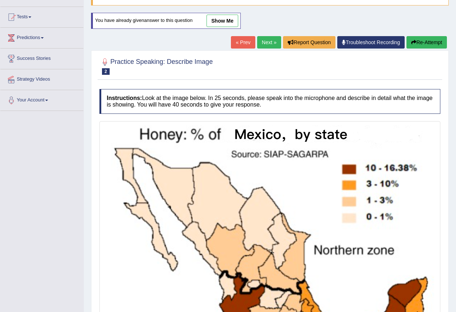
scroll to position [36, 0]
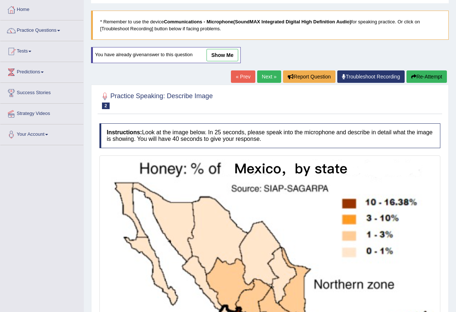
click at [218, 56] on link "show me" at bounding box center [223, 55] width 32 height 12
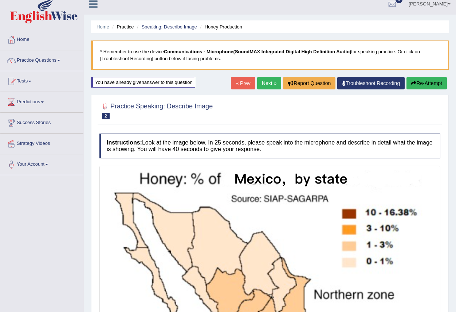
scroll to position [0, 0]
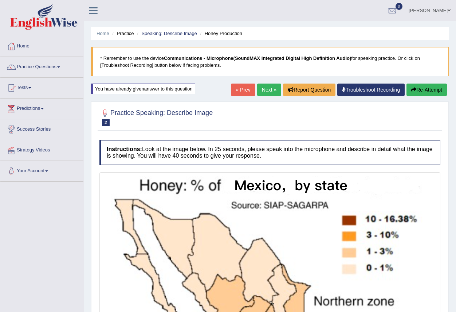
click at [62, 65] on link "Practice Questions" at bounding box center [41, 66] width 83 height 18
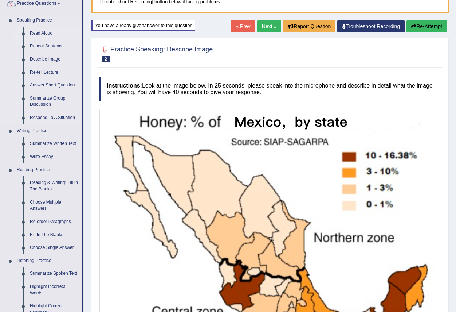
scroll to position [73, 0]
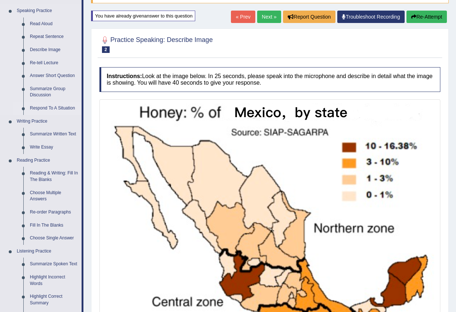
click at [57, 108] on link "Respond To A Situation" at bounding box center [54, 108] width 55 height 13
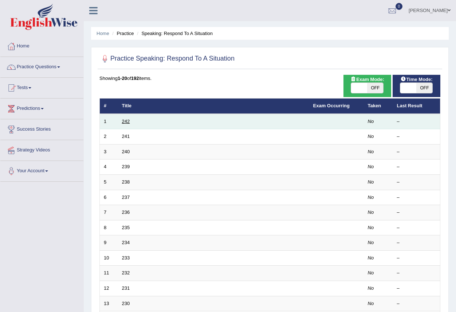
click at [128, 120] on link "242" at bounding box center [126, 120] width 8 height 5
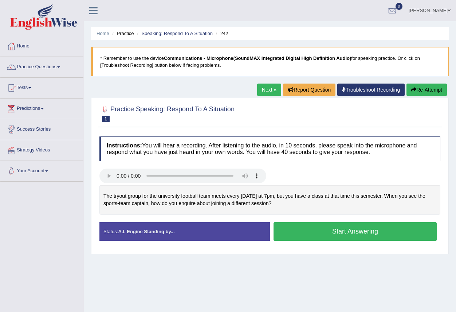
click at [320, 228] on button "Start Answering" at bounding box center [355, 231] width 163 height 19
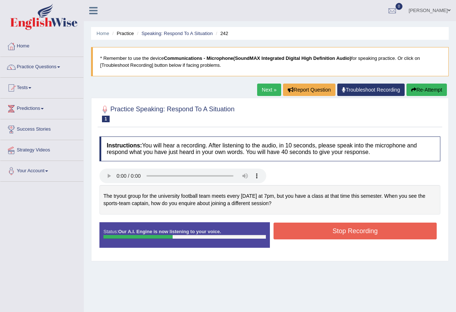
click at [314, 233] on button "Stop Recording" at bounding box center [355, 230] width 163 height 17
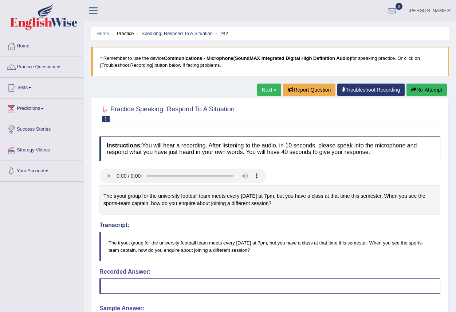
click at [272, 90] on link "Next »" at bounding box center [269, 89] width 24 height 12
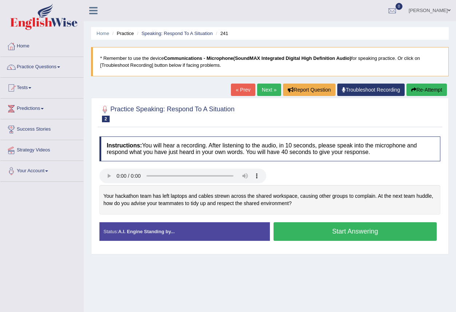
click at [239, 85] on link "« Prev" at bounding box center [243, 89] width 24 height 12
click at [314, 228] on button "Start Answering" at bounding box center [355, 231] width 163 height 19
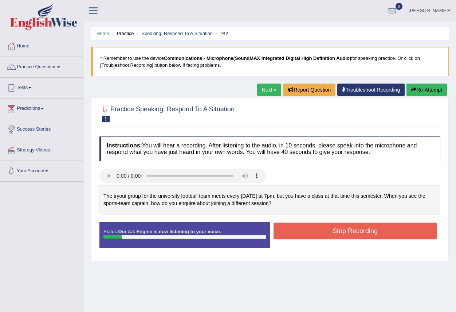
click at [314, 229] on button "Stop Recording" at bounding box center [355, 230] width 163 height 17
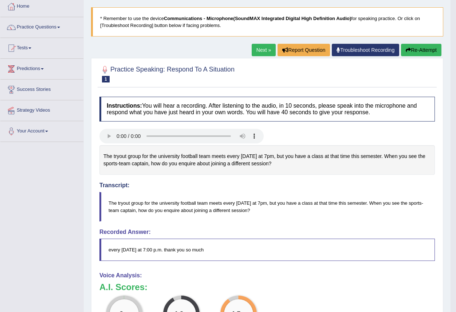
scroll to position [36, 0]
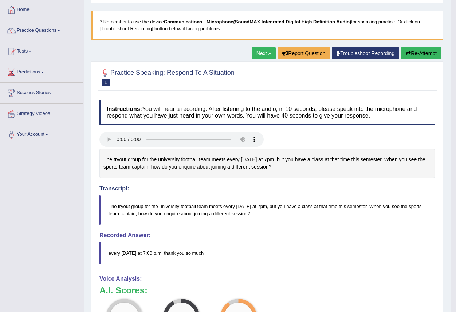
click at [258, 53] on link "Next »" at bounding box center [264, 53] width 24 height 12
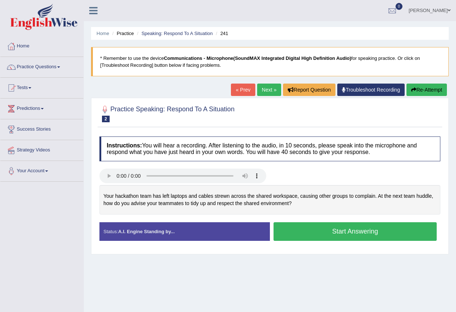
click at [266, 88] on link "Next »" at bounding box center [269, 89] width 24 height 12
click at [237, 90] on link "« Prev" at bounding box center [243, 89] width 24 height 12
click at [61, 69] on link "Practice Questions" at bounding box center [41, 66] width 83 height 18
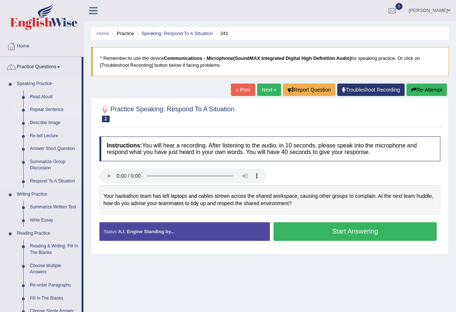
click at [51, 107] on link "Repeat Sentence" at bounding box center [54, 109] width 55 height 13
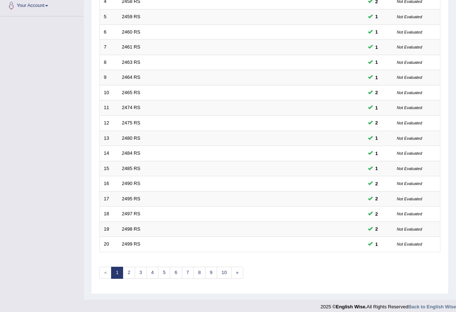
scroll to position [171, 0]
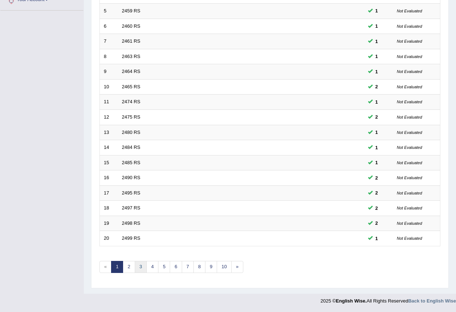
click at [141, 268] on link "3" at bounding box center [141, 267] width 12 height 12
drag, startPoint x: 152, startPoint y: 268, endPoint x: 153, endPoint y: 264, distance: 3.8
click at [152, 267] on link "4" at bounding box center [153, 267] width 12 height 12
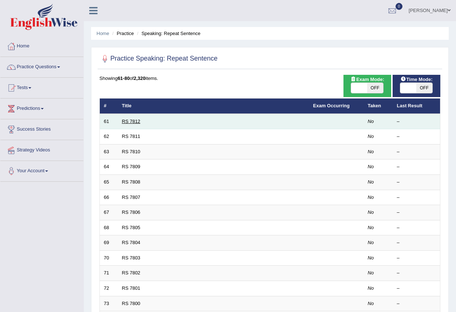
click at [133, 121] on link "RS 7812" at bounding box center [131, 120] width 19 height 5
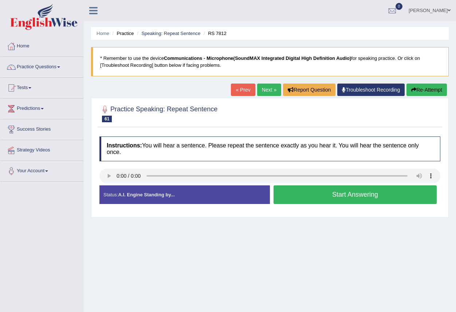
click at [60, 67] on span at bounding box center [58, 66] width 3 height 1
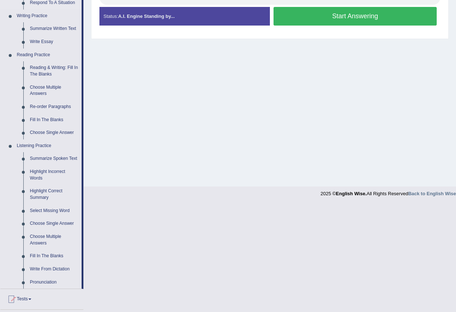
scroll to position [182, 0]
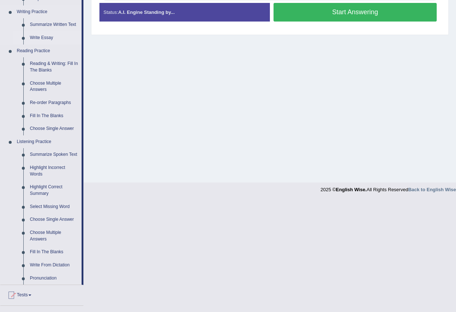
click at [48, 38] on link "Write Essay" at bounding box center [54, 37] width 55 height 13
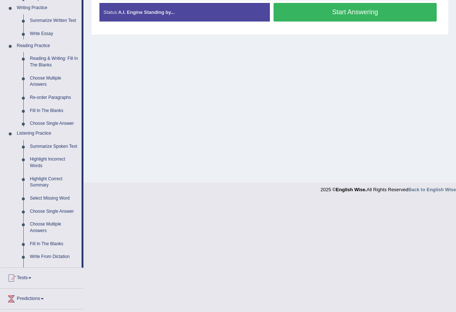
scroll to position [71, 0]
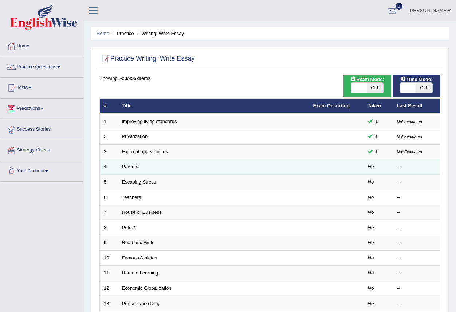
click at [135, 167] on link "Parents" at bounding box center [130, 166] width 16 height 5
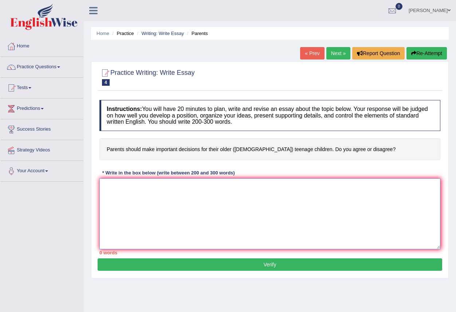
click at [164, 189] on textarea at bounding box center [270, 213] width 341 height 71
type textarea "h"
type textarea "a"
type textarea "Suhf urjfu urrufh"
click at [237, 264] on button "Verify" at bounding box center [270, 264] width 345 height 12
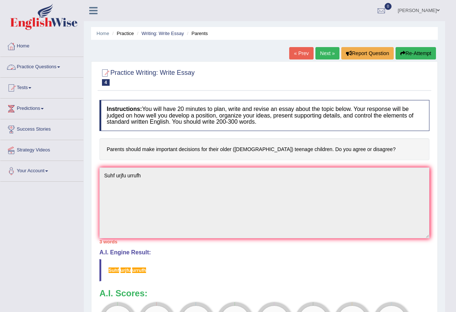
click at [57, 66] on link "Practice Questions" at bounding box center [41, 66] width 83 height 18
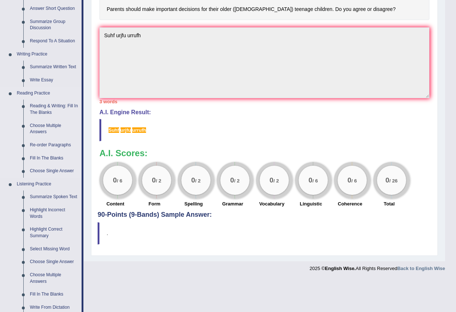
scroll to position [146, 0]
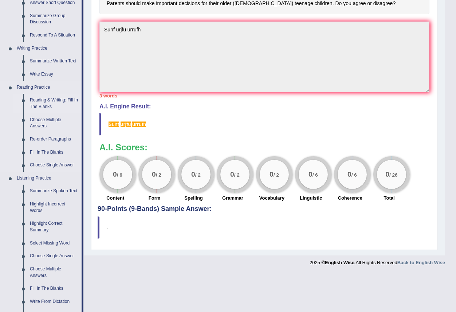
click at [46, 98] on link "Reading & Writing: Fill In The Blanks" at bounding box center [54, 103] width 55 height 19
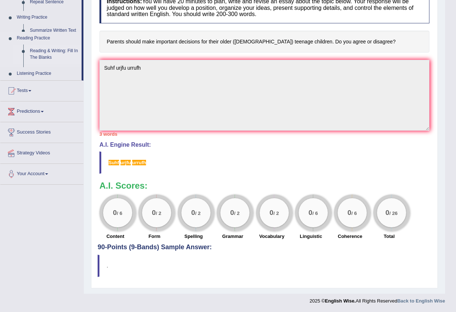
scroll to position [108, 0]
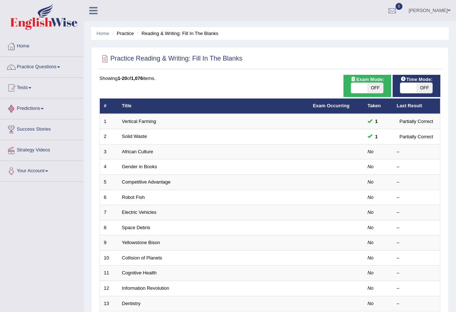
click at [132, 149] on link "African Culture" at bounding box center [137, 151] width 31 height 5
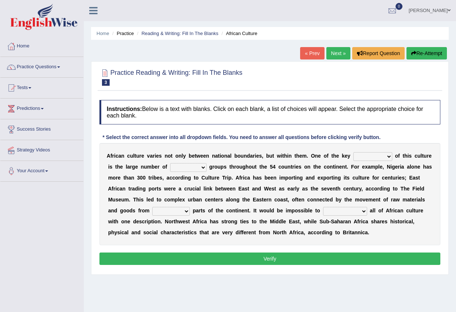
click at [390, 158] on select "conjectures features issues doubts" at bounding box center [373, 156] width 39 height 9
click at [438, 181] on div "A f r i c a n c u l t u r e v a r i e s n o t o n l y b e t w e e n n a t i o n…" at bounding box center [270, 194] width 341 height 102
click at [390, 158] on select "conjectures features issues doubts" at bounding box center [373, 156] width 39 height 9
click at [435, 196] on div "A f r i c a n c u l t u r e v a r i e s n o t o n l y b e t w e e n n a t i o n…" at bounding box center [270, 194] width 341 height 102
click at [390, 157] on select "conjectures features issues doubts" at bounding box center [373, 156] width 39 height 9
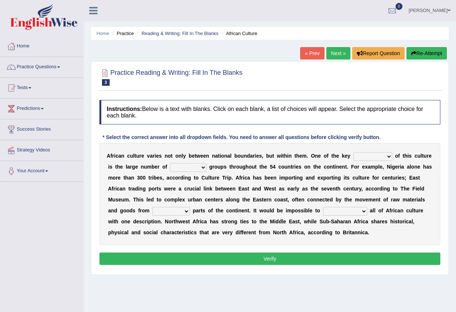
drag, startPoint x: 436, startPoint y: 206, endPoint x: 422, endPoint y: 200, distance: 15.2
click at [436, 207] on div "A f r i c a n c u l t u r e v a r i e s n o t o n l y b e t w e e n n a t i o n…" at bounding box center [270, 194] width 341 height 102
drag, startPoint x: 389, startPoint y: 155, endPoint x: 413, endPoint y: 153, distance: 24.2
click at [408, 154] on div "A f r i c a n c u l t u r e v a r i e s n o t o n l y b e t w e e n n a t i o n…" at bounding box center [270, 194] width 341 height 102
select select "doubts"
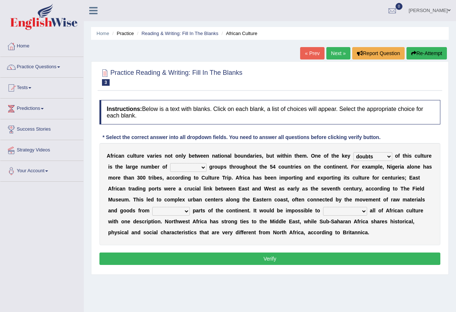
click at [354, 152] on select "conjectures features issues doubts" at bounding box center [373, 156] width 39 height 9
click at [203, 168] on select "ethic ethnic eugenic epic" at bounding box center [188, 167] width 36 height 9
select select "ethnic"
click at [170, 163] on select "ethic ethnic eugenic epic" at bounding box center [188, 167] width 36 height 9
click at [187, 210] on select "forelocked interlocked unlocked landlocked" at bounding box center [171, 211] width 38 height 9
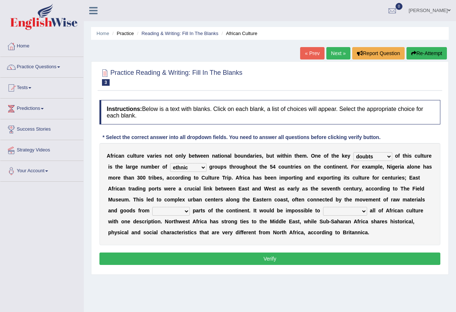
select select "unlocked"
click at [152, 207] on select "forelocked interlocked unlocked landlocked" at bounding box center [171, 211] width 38 height 9
click at [362, 210] on select "characterize conceptualize symbolize synthesize" at bounding box center [345, 211] width 44 height 9
select select "conceptualize"
click at [323, 207] on select "characterize conceptualize symbolize synthesize" at bounding box center [345, 211] width 44 height 9
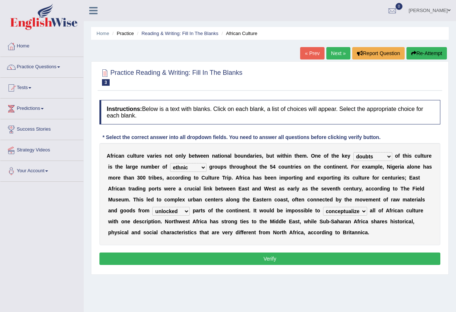
click at [303, 257] on button "Verify" at bounding box center [270, 258] width 341 height 12
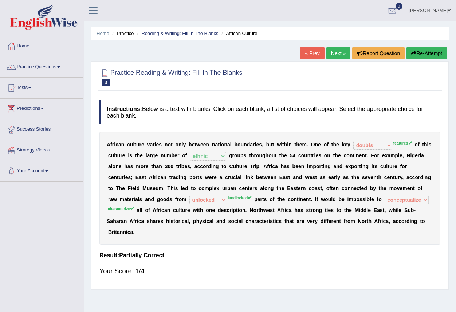
click at [337, 51] on link "Next »" at bounding box center [339, 53] width 24 height 12
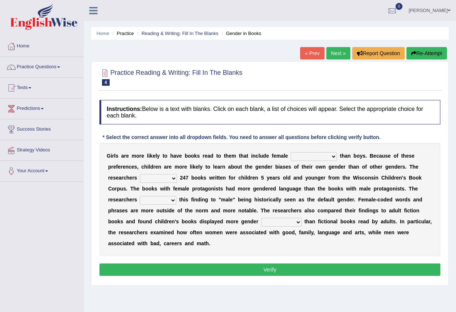
click at [334, 158] on select "protagonists cosmogonists agonists expressionists" at bounding box center [314, 156] width 46 height 9
select select "protagonists"
click at [291, 152] on select "protagonists cosmogonists agonists expressionists" at bounding box center [314, 156] width 46 height 9
click at [174, 180] on select "hydrolyzed paralyzed catalyzed analyzed" at bounding box center [158, 178] width 37 height 9
click at [58, 195] on div "Toggle navigation Home Practice Questions Speaking Practice Read Aloud Repeat S…" at bounding box center [228, 189] width 456 height 379
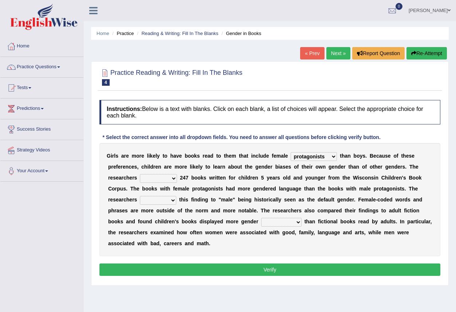
click at [173, 180] on select "hydrolyzed paralyzed catalyzed analyzed" at bounding box center [158, 178] width 37 height 9
select select "analyzed"
click at [140, 174] on select "hydrolyzed paralyzed catalyzed analyzed" at bounding box center [158, 178] width 37 height 9
click at [174, 201] on select "contribute tribute distribute attribute" at bounding box center [158, 200] width 36 height 9
select select "contribute"
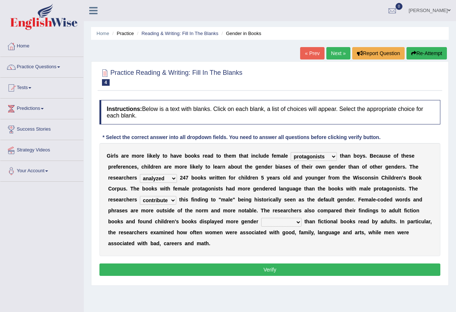
click at [140, 196] on select "contribute tribute distribute attribute" at bounding box center [158, 200] width 36 height 9
click at [299, 221] on select "stereotypes teletypes prototypes electrotypes" at bounding box center [281, 222] width 40 height 9
select select "stereotypes"
click at [261, 218] on select "stereotypes teletypes prototypes electrotypes" at bounding box center [281, 222] width 40 height 9
click at [271, 270] on button "Verify" at bounding box center [270, 269] width 341 height 12
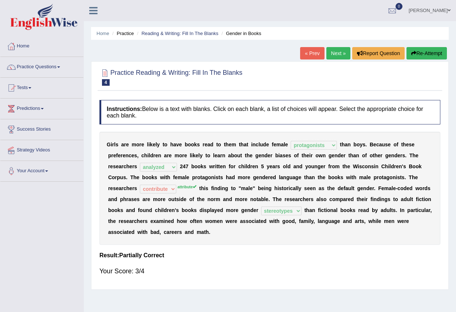
click at [335, 49] on link "Next »" at bounding box center [339, 53] width 24 height 12
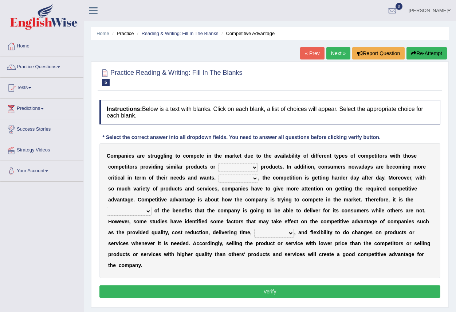
click at [254, 168] on select "constitution restitution substitution institution" at bounding box center [238, 167] width 40 height 9
select select "substitution"
click at [218, 163] on select "constitution restitution substitution institution" at bounding box center [238, 167] width 40 height 9
click at [256, 177] on select "However Instead Additionally Therefore" at bounding box center [239, 178] width 40 height 9
select select "However"
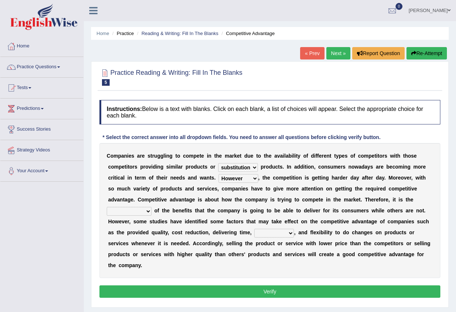
click at [219, 174] on select "However Instead Additionally Therefore" at bounding box center [239, 178] width 40 height 9
click at [146, 210] on select "dissemination ordination determination incarnation" at bounding box center [129, 211] width 45 height 9
select select "determination"
click at [107, 207] on select "dissemination ordination determination incarnation" at bounding box center [129, 211] width 45 height 9
click at [290, 231] on select "captivation aggregation deprivation innovation" at bounding box center [274, 233] width 40 height 9
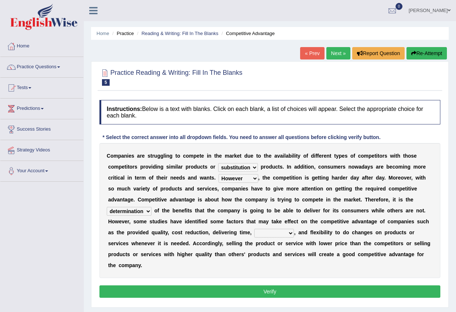
select select "innovation"
click at [254, 229] on select "captivation aggregation deprivation innovation" at bounding box center [274, 233] width 40 height 9
click at [268, 293] on button "Verify" at bounding box center [270, 291] width 341 height 12
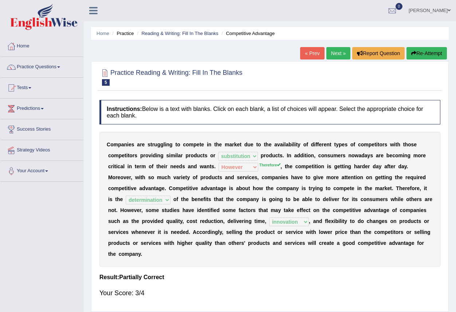
click at [336, 51] on link "Next »" at bounding box center [339, 53] width 24 height 12
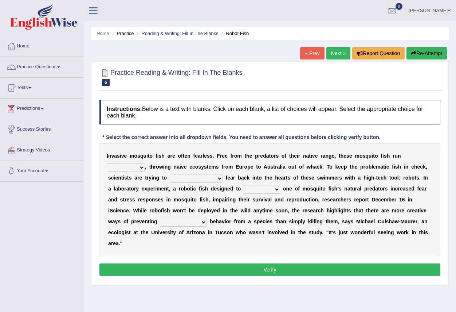
click at [140, 169] on select "occupant flippant rampant concordant" at bounding box center [126, 167] width 38 height 9
select select "concordant"
click at [107, 163] on select "occupant flippant rampant concordant" at bounding box center [126, 167] width 38 height 9
click at [203, 178] on select "accept spike strike drake" at bounding box center [196, 178] width 53 height 9
select select "accept"
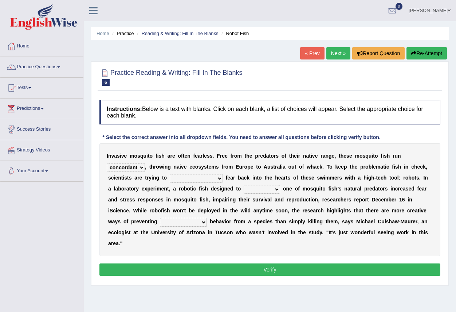
click at [170, 174] on select "accept spike strike drake" at bounding box center [196, 178] width 53 height 9
click at [270, 190] on select "bequest mimic battle conquest" at bounding box center [262, 189] width 36 height 9
select select "conquest"
click at [244, 185] on select "bequest mimic battle conquest" at bounding box center [262, 189] width 36 height 9
click at [178, 224] on select "unprivileged unprecedented uncharted unwanted" at bounding box center [183, 222] width 47 height 9
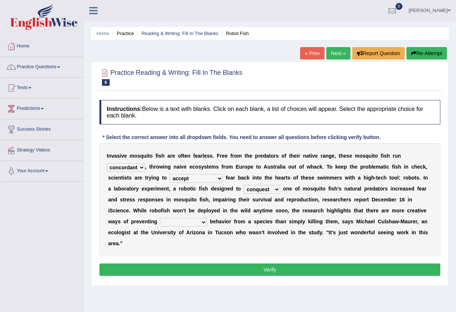
select select "unprecedented"
click at [160, 218] on select "unprivileged unprecedented uncharted unwanted" at bounding box center [183, 222] width 47 height 9
click at [272, 263] on button "Verify" at bounding box center [270, 269] width 341 height 12
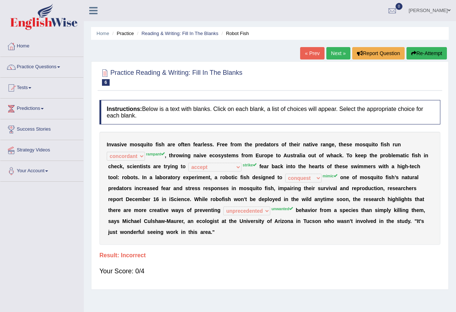
click at [341, 55] on link "Next »" at bounding box center [339, 53] width 24 height 12
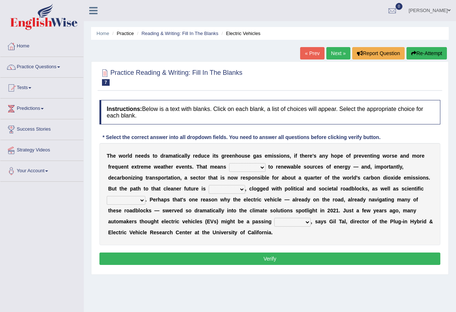
drag, startPoint x: 0, startPoint y: 0, endPoint x: 262, endPoint y: 167, distance: 310.8
click at [262, 167] on select "grafting drafting crafting shifting" at bounding box center [247, 167] width 36 height 9
select select "shifting"
click at [229, 163] on select "grafting drafting crafting shifting" at bounding box center [247, 167] width 36 height 9
click at [243, 190] on select "daunting daunted daunt dauntless" at bounding box center [227, 189] width 36 height 9
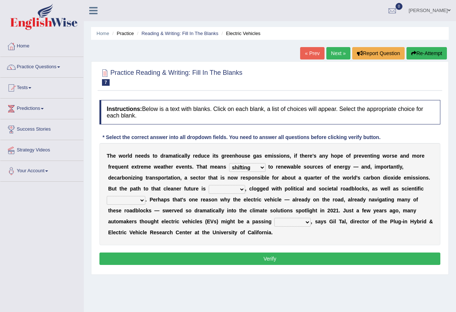
select select "daunting"
click at [209, 185] on select "daunting daunted daunt dauntless" at bounding box center [227, 189] width 36 height 9
click at [144, 201] on select "spectacles obstacles tentacles receptacles" at bounding box center [126, 200] width 39 height 9
click at [107, 196] on select "spectacles obstacles tentacles receptacles" at bounding box center [126, 200] width 39 height 9
click at [143, 201] on select "spectacles obstacles tentacles receptacles" at bounding box center [126, 200] width 39 height 9
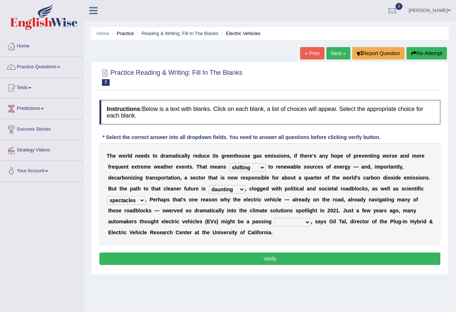
select select "receptacles"
click at [107, 196] on select "spectacles obstacles tentacles receptacles" at bounding box center [126, 200] width 39 height 9
click at [307, 223] on select "fad gad tad lad" at bounding box center [293, 222] width 36 height 9
select select "tad"
click at [275, 218] on select "fad gad tad lad" at bounding box center [293, 222] width 36 height 9
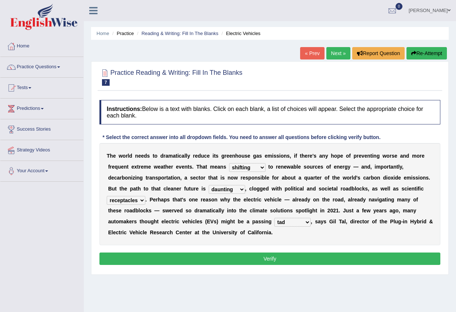
click at [271, 259] on button "Verify" at bounding box center [270, 258] width 341 height 12
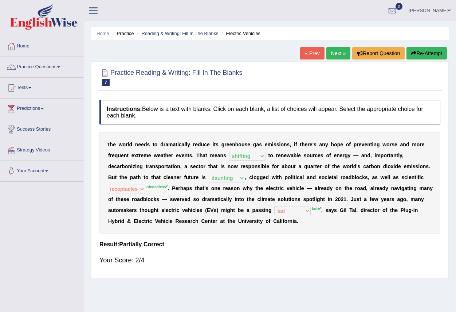
click at [338, 52] on link "Next »" at bounding box center [339, 53] width 24 height 12
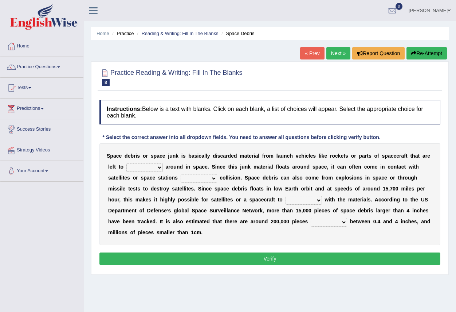
click at [161, 164] on select "twist center roam loll" at bounding box center [145, 167] width 36 height 9
select select "center"
click at [127, 163] on select "twist center roam loll" at bounding box center [145, 167] width 36 height 9
click at [211, 178] on select "risks risk risked risking" at bounding box center [199, 178] width 36 height 9
select select "risked"
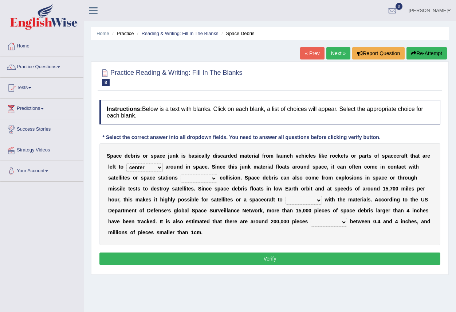
click at [181, 174] on select "risks risk risked risking" at bounding box center [199, 178] width 36 height 9
click at [317, 200] on select "collect collate collide collocate" at bounding box center [304, 200] width 36 height 9
select select "collect"
click at [286, 196] on select "collect collate collide collocate" at bounding box center [304, 200] width 36 height 9
click at [345, 222] on select "sized sizing size sizes" at bounding box center [329, 222] width 36 height 9
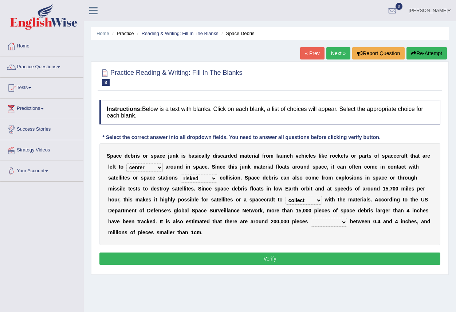
select select "sizes"
click at [311, 218] on select "sized sizing size sizes" at bounding box center [329, 222] width 36 height 9
click at [277, 259] on button "Verify" at bounding box center [270, 258] width 341 height 12
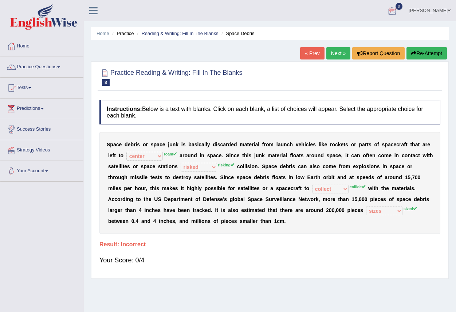
click at [336, 52] on link "Next »" at bounding box center [339, 53] width 24 height 12
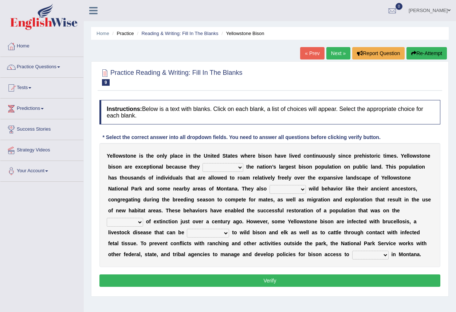
click at [244, 167] on b at bounding box center [245, 167] width 3 height 6
click at [239, 166] on select "congregate comprise consist compromise" at bounding box center [223, 167] width 41 height 9
select select "compromise"
click at [203, 163] on select "congregate comprise consist compromise" at bounding box center [223, 167] width 41 height 9
click at [303, 189] on select "exhibit disregard resist encourage" at bounding box center [288, 189] width 36 height 9
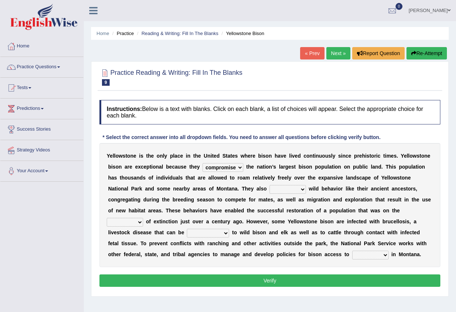
select select "disregard"
click at [270, 185] on select "exhibit disregard resist encourage" at bounding box center [288, 189] width 36 height 9
click at [140, 224] on select "brine brink danger brindle" at bounding box center [125, 222] width 36 height 9
select select "brine"
click at [107, 218] on select "brine brink danger brindle" at bounding box center [125, 222] width 36 height 9
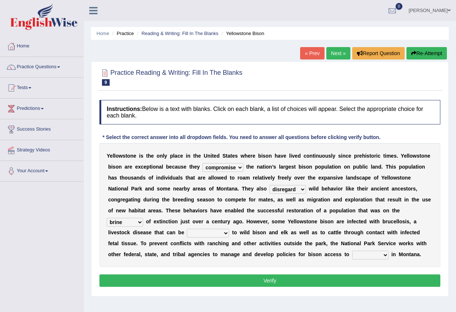
click at [224, 232] on select "transplanted transported transgressed transmitted" at bounding box center [208, 233] width 42 height 9
select select "transmitted"
click at [187, 229] on select "transplanted transported transgressed transmitted" at bounding box center [208, 233] width 42 height 9
click at [389, 259] on select "habitat habitat habitant food" at bounding box center [371, 254] width 36 height 9
select select "habitant"
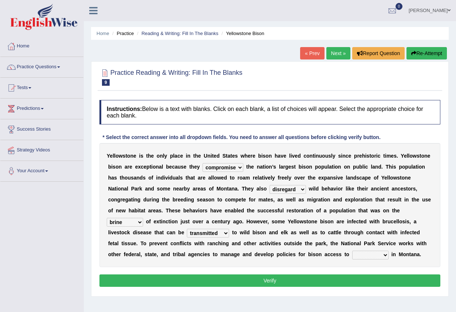
click at [353, 250] on select "habitat habitat habitant food" at bounding box center [371, 254] width 36 height 9
click at [277, 279] on button "Verify" at bounding box center [270, 280] width 341 height 12
